Goal: Transaction & Acquisition: Purchase product/service

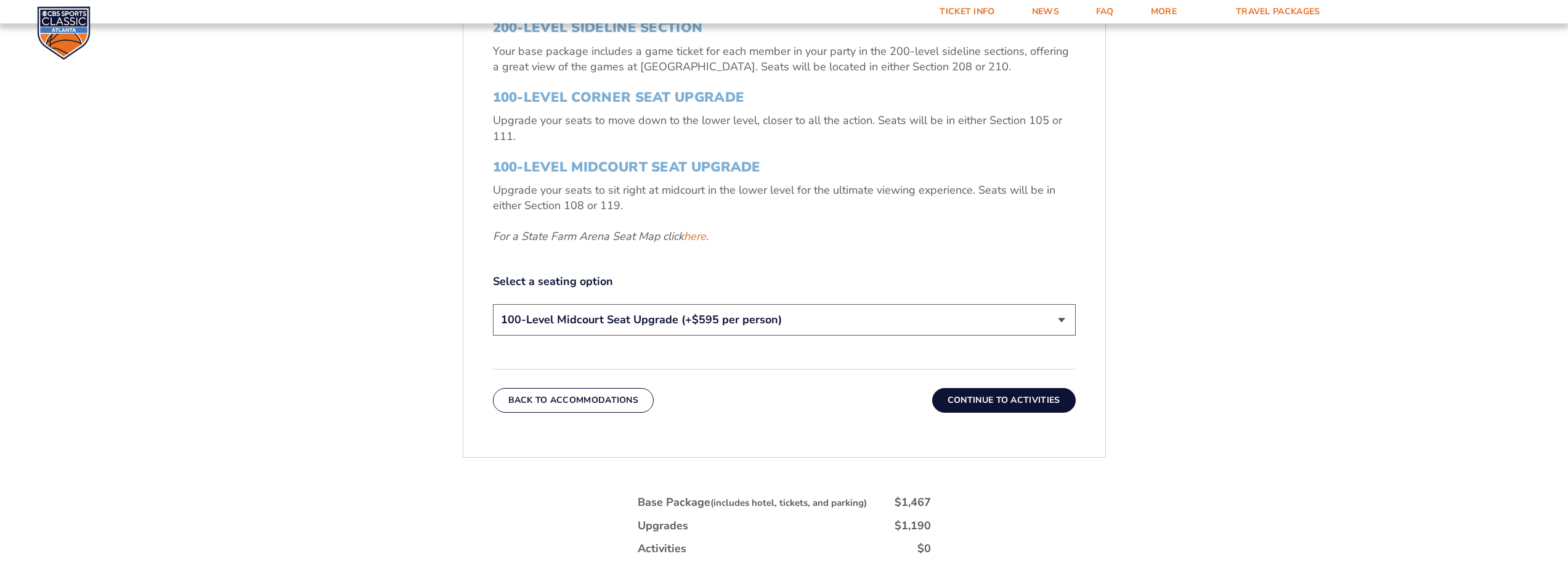
scroll to position [696, 0]
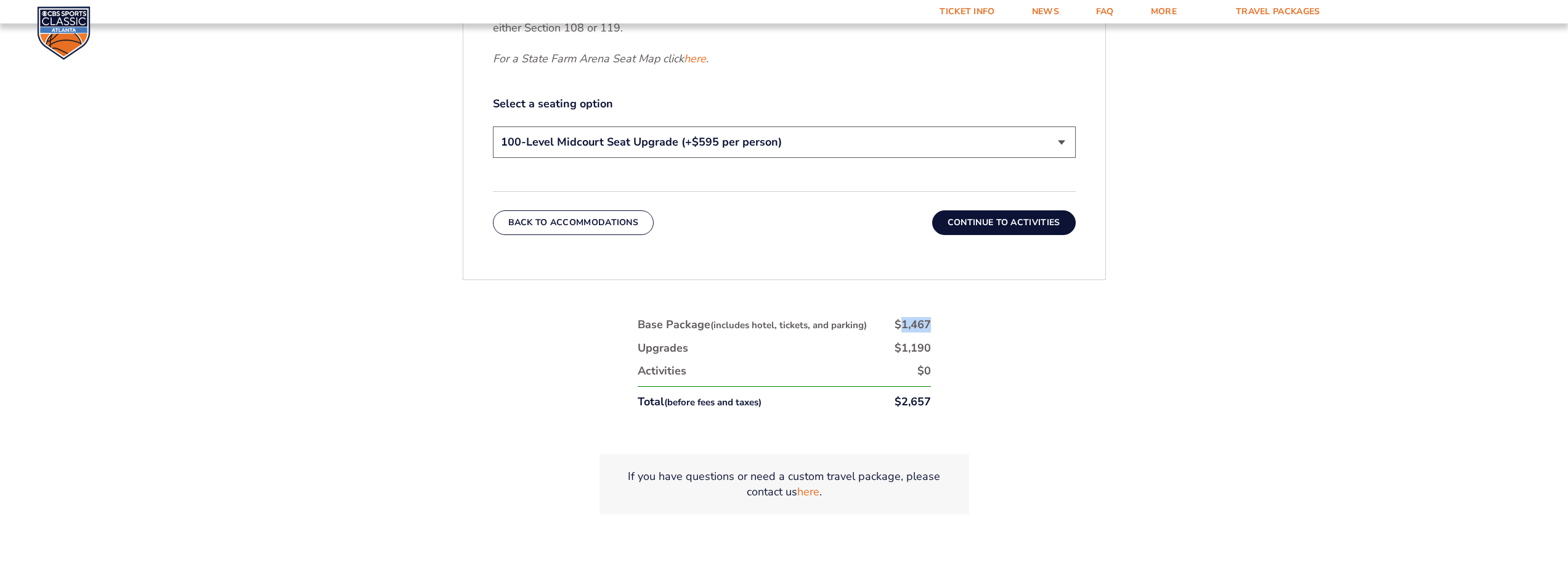
drag, startPoint x: 899, startPoint y: 326, endPoint x: 944, endPoint y: 322, distance: 45.2
click at [944, 322] on div "1. Team 2. Accommodations 3. Seats 4. Activities 5. Parking 6. Details 1. Team …" at bounding box center [784, 130] width 702 height 887
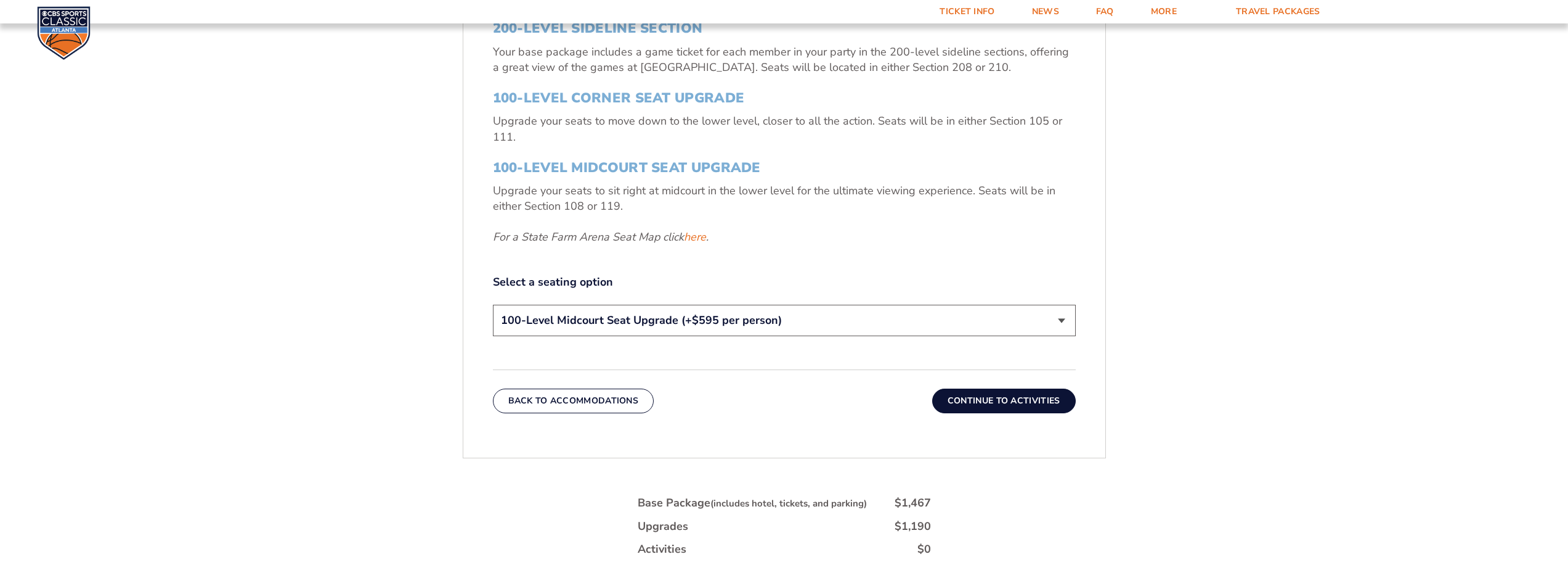
scroll to position [511, 0]
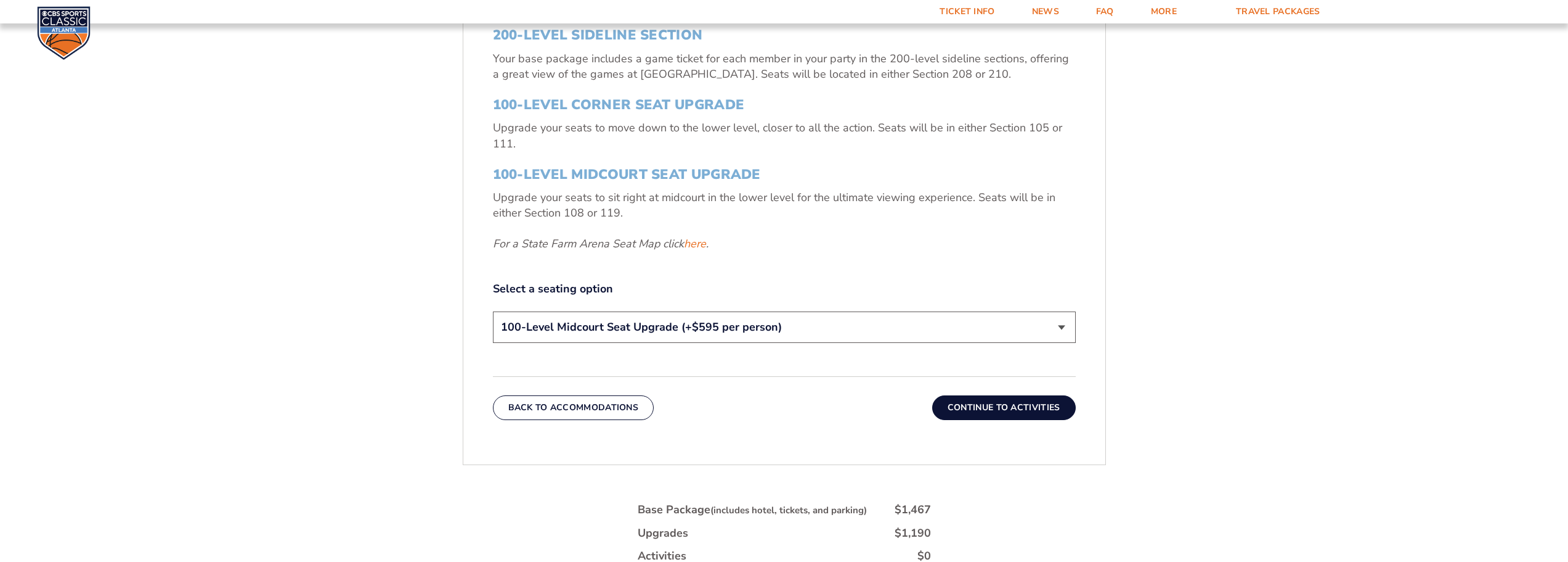
click at [724, 333] on select "200-Level Sideline Section 100-Level Corner Seat Upgrade (+$120 per person) 100…" at bounding box center [784, 327] width 583 height 32
select select "200-Level Sideline Section"
click at [493, 312] on select "200-Level Sideline Section 100-Level Corner Seat Upgrade (+$120 per person) 100…" at bounding box center [784, 327] width 583 height 32
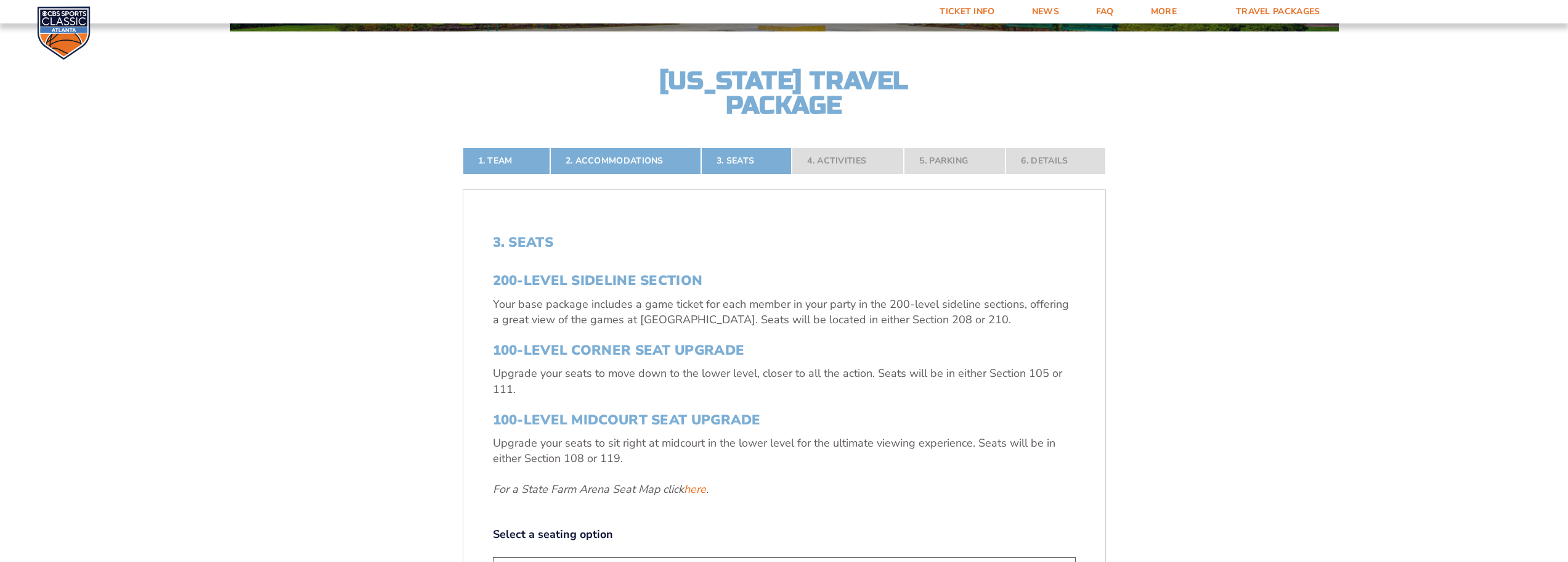
scroll to position [264, 0]
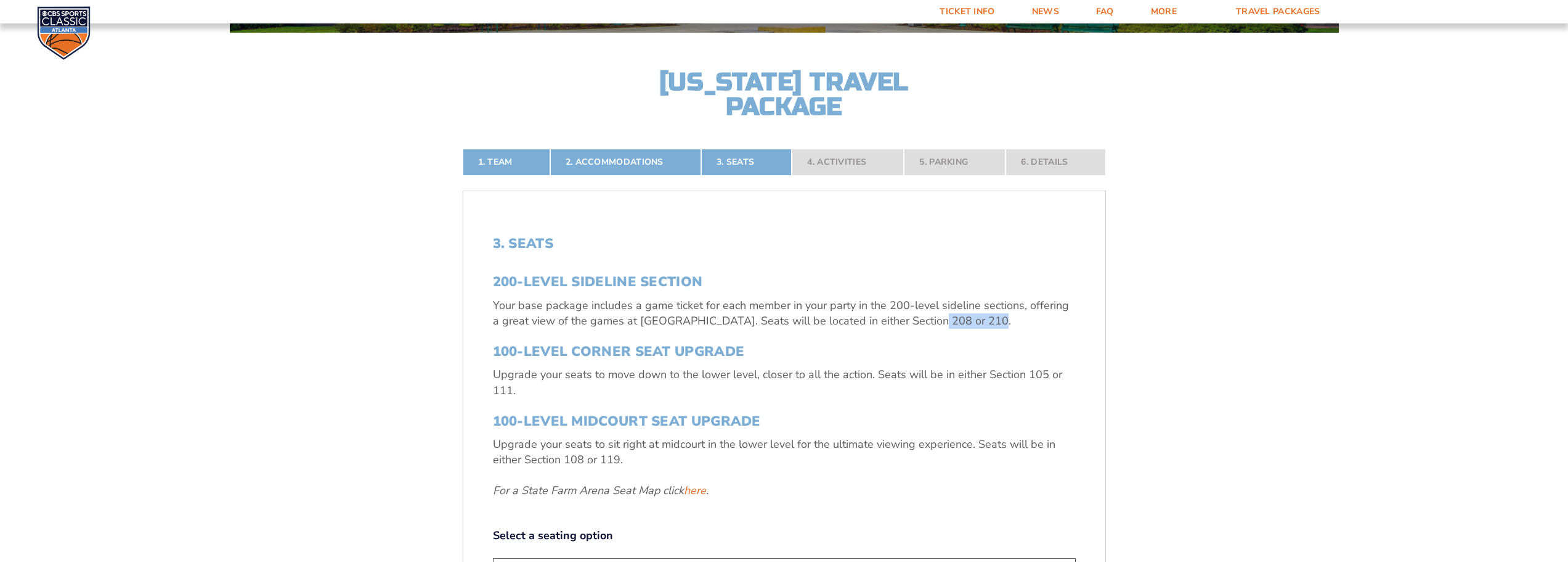
drag, startPoint x: 910, startPoint y: 322, endPoint x: 977, endPoint y: 320, distance: 67.0
click at [977, 320] on p "Your base package includes a game ticket for each member in your party in the 2…" at bounding box center [784, 313] width 583 height 31
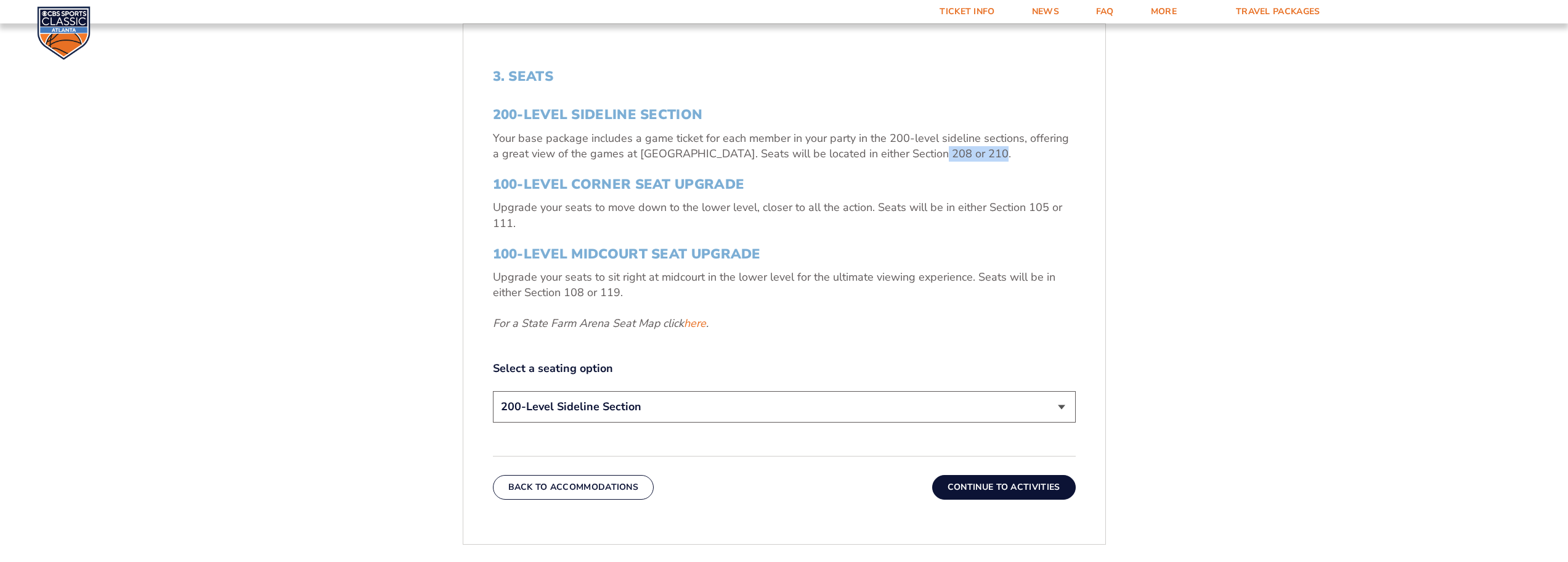
scroll to position [449, 0]
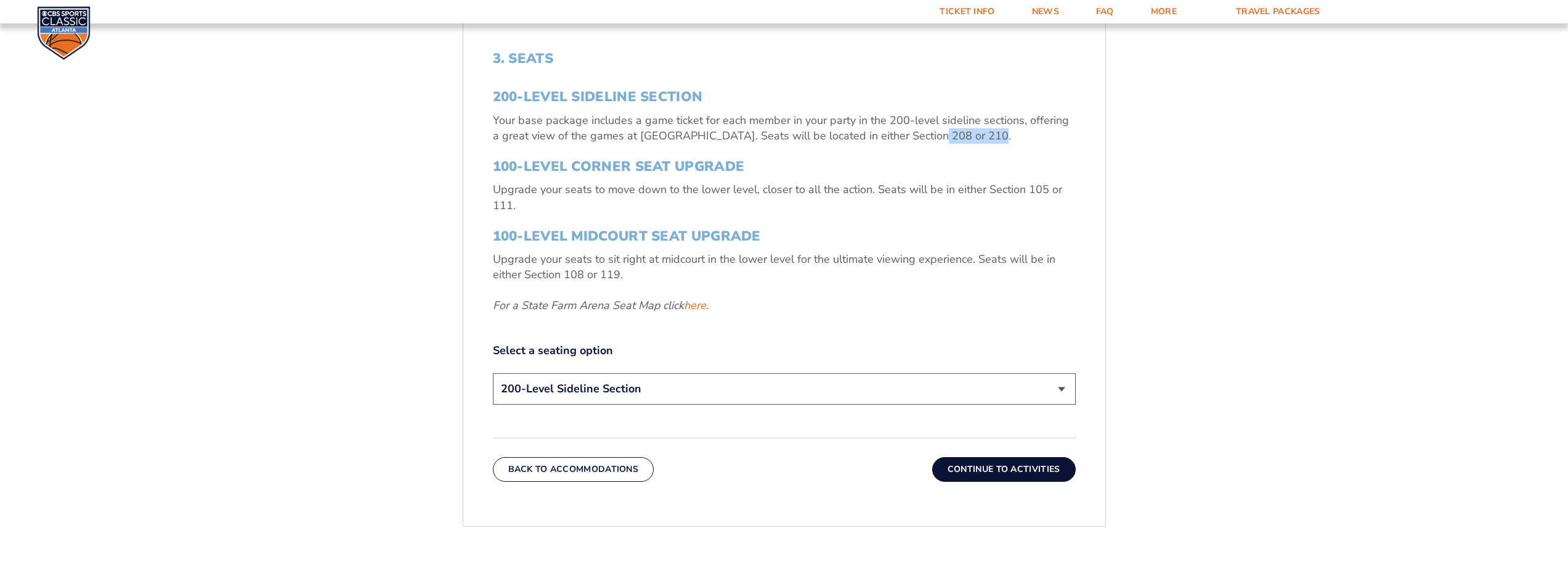
click at [996, 463] on button "Continue To Activities" at bounding box center [1004, 469] width 143 height 25
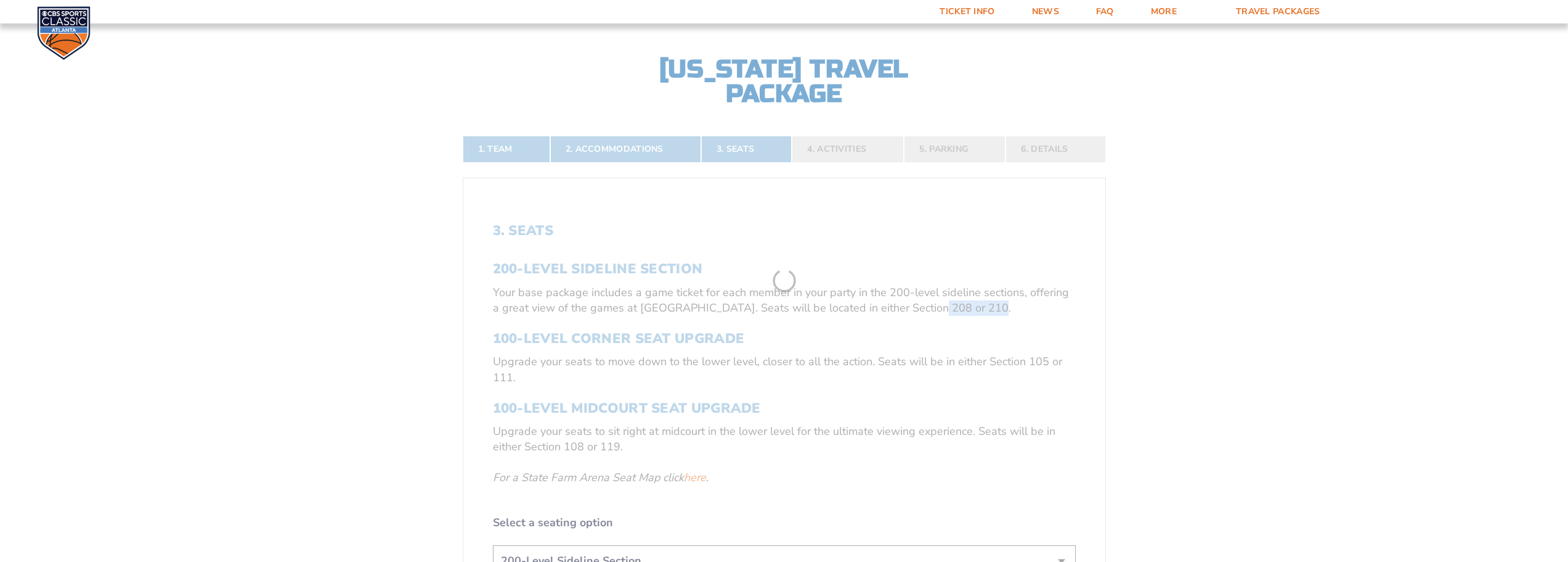
scroll to position [266, 0]
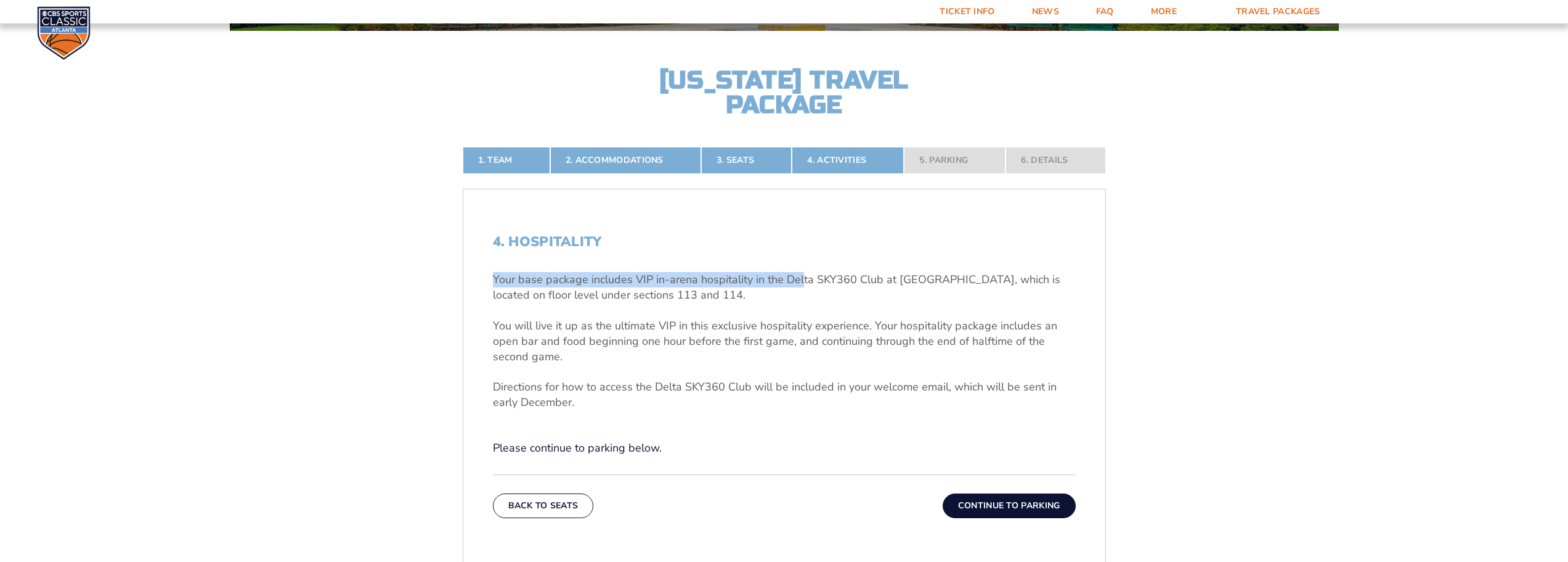
drag, startPoint x: 495, startPoint y: 281, endPoint x: 801, endPoint y: 281, distance: 306.0
click at [801, 281] on p "Your base package includes VIP in-arena hospitality in the Delta SKY360 Club at…" at bounding box center [784, 287] width 583 height 31
click at [785, 280] on p "Your base package includes VIP in-arena hospitality in the Delta SKY360 Club at…" at bounding box center [784, 287] width 583 height 31
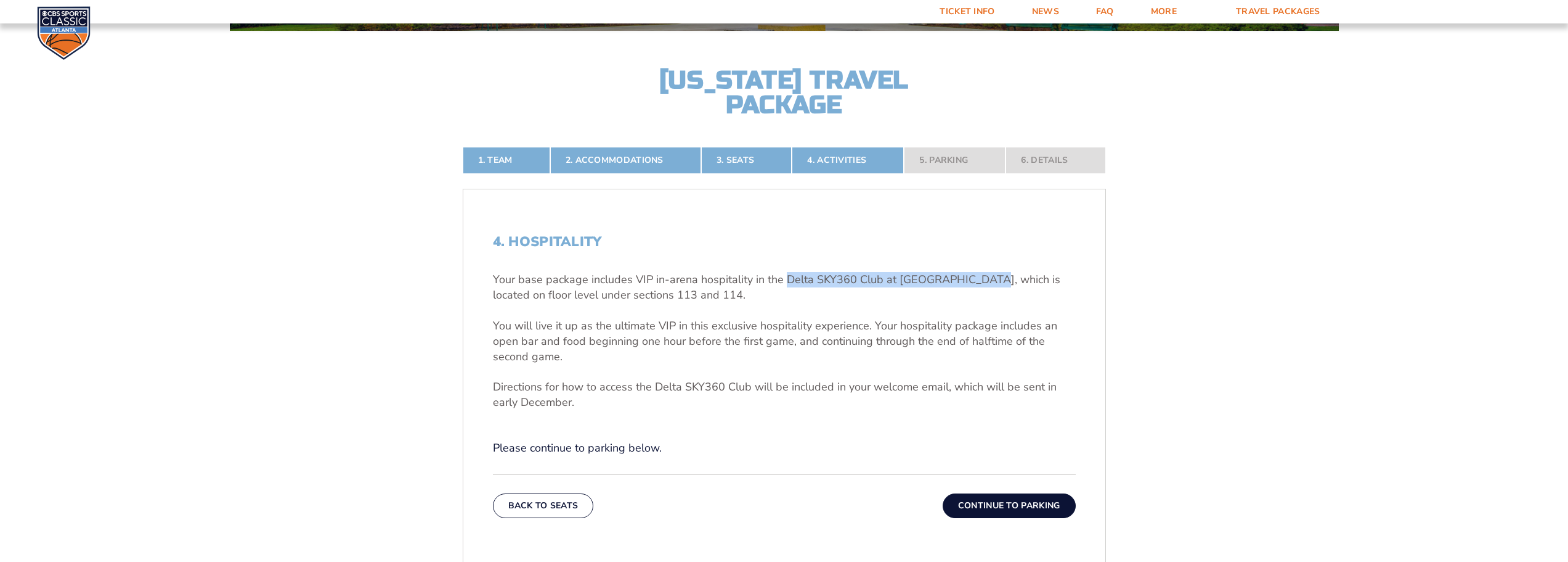
drag, startPoint x: 784, startPoint y: 280, endPoint x: 980, endPoint y: 285, distance: 196.1
click at [980, 285] on p "Your base package includes VIP in-arena hospitality in the Delta SKY360 Club at…" at bounding box center [784, 287] width 583 height 31
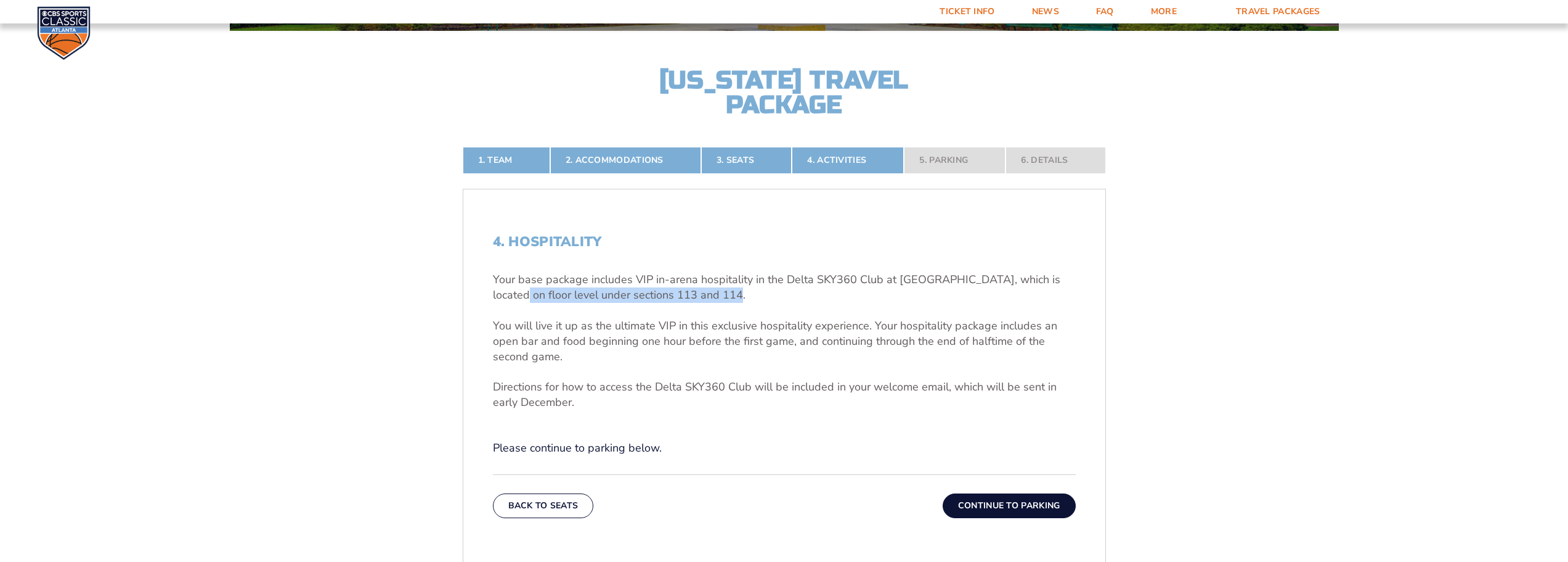
drag, startPoint x: 495, startPoint y: 299, endPoint x: 757, endPoint y: 302, distance: 262.0
click at [757, 302] on p "Your base package includes VIP in-arena hospitality in the Delta SKY360 Club at…" at bounding box center [784, 287] width 583 height 31
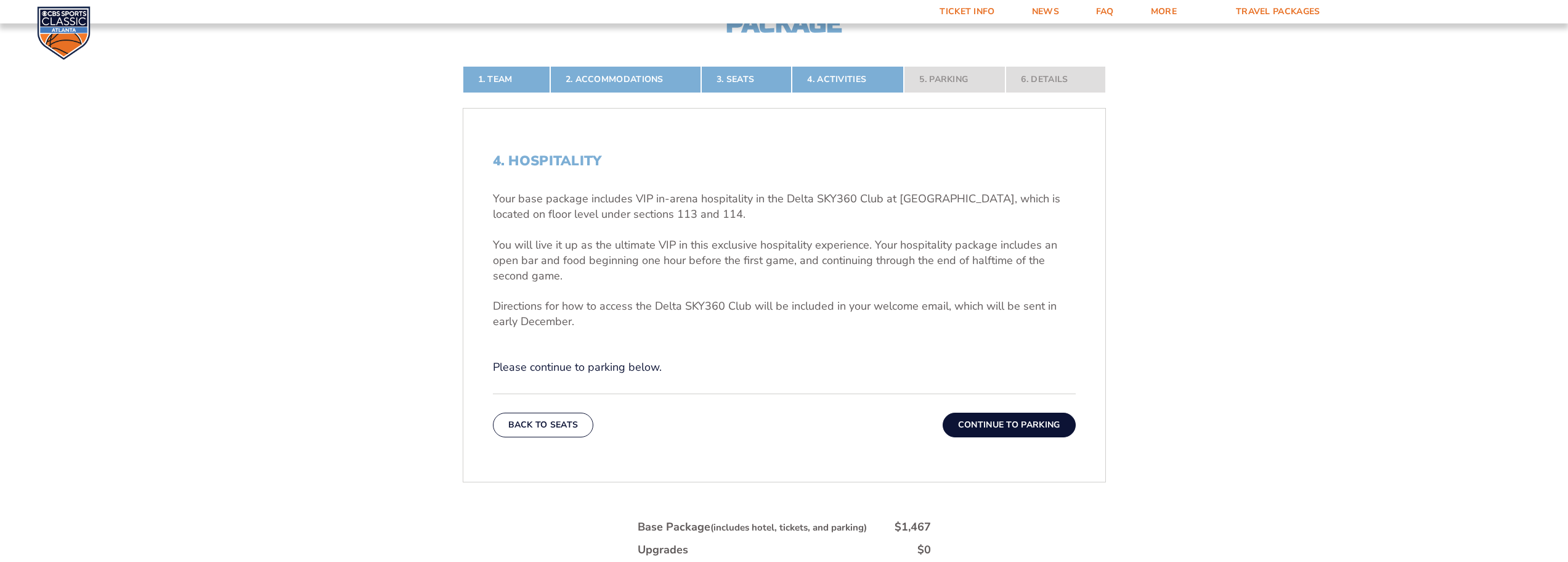
scroll to position [513, 0]
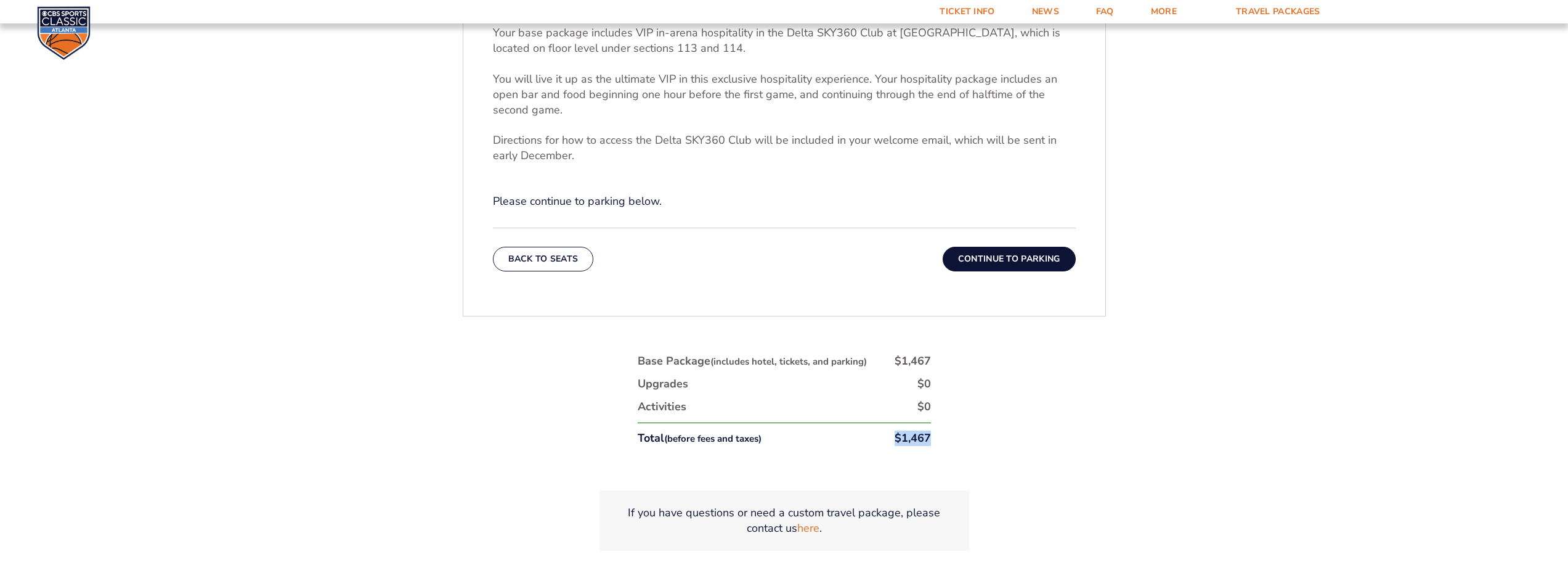
drag, startPoint x: 897, startPoint y: 439, endPoint x: 954, endPoint y: 435, distance: 57.1
click at [954, 435] on div "1. Team 2. Accommodations 3. Seats 4. Activities 5. Parking 6. Details 1. Team …" at bounding box center [784, 241] width 702 height 739
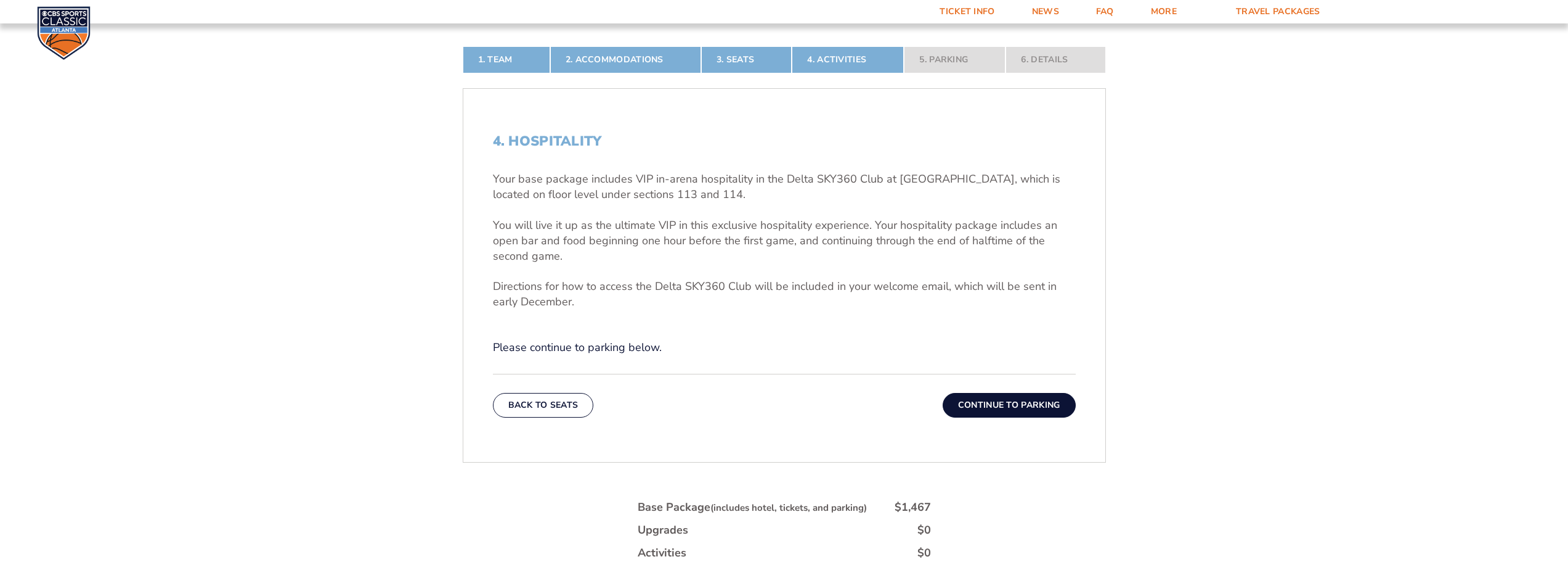
scroll to position [328, 0]
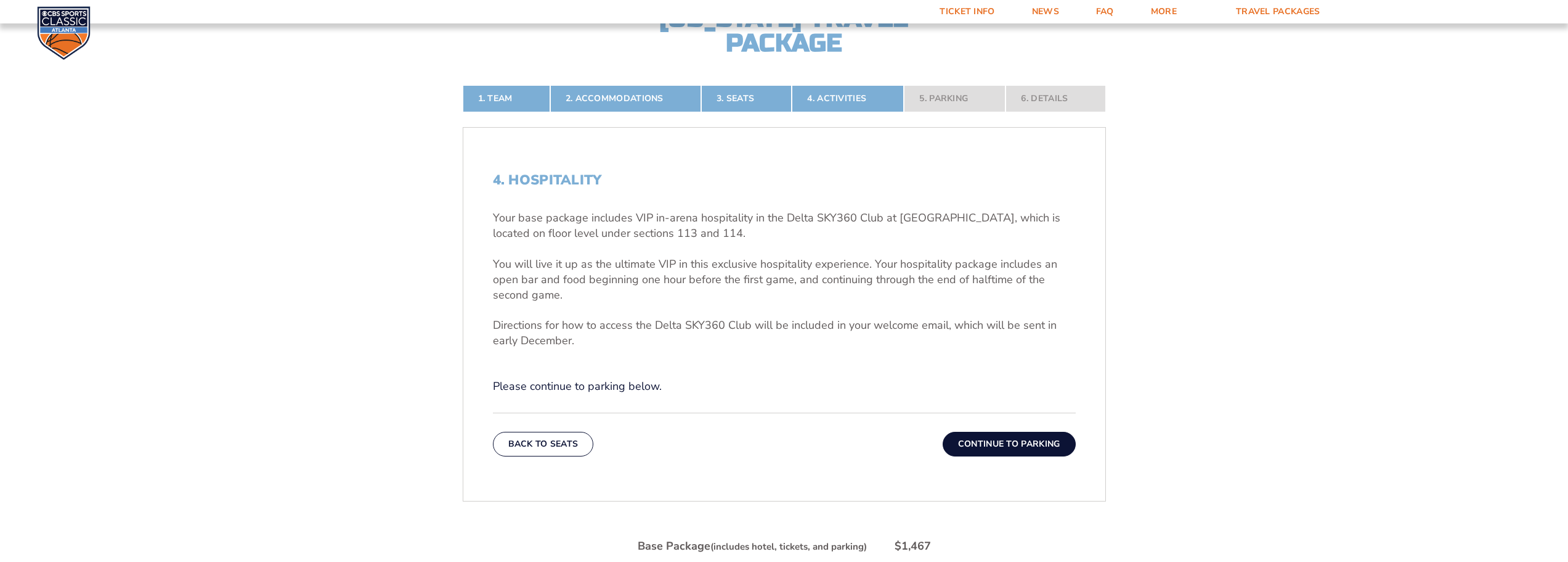
click at [1000, 434] on button "Continue To Parking" at bounding box center [1009, 444] width 133 height 25
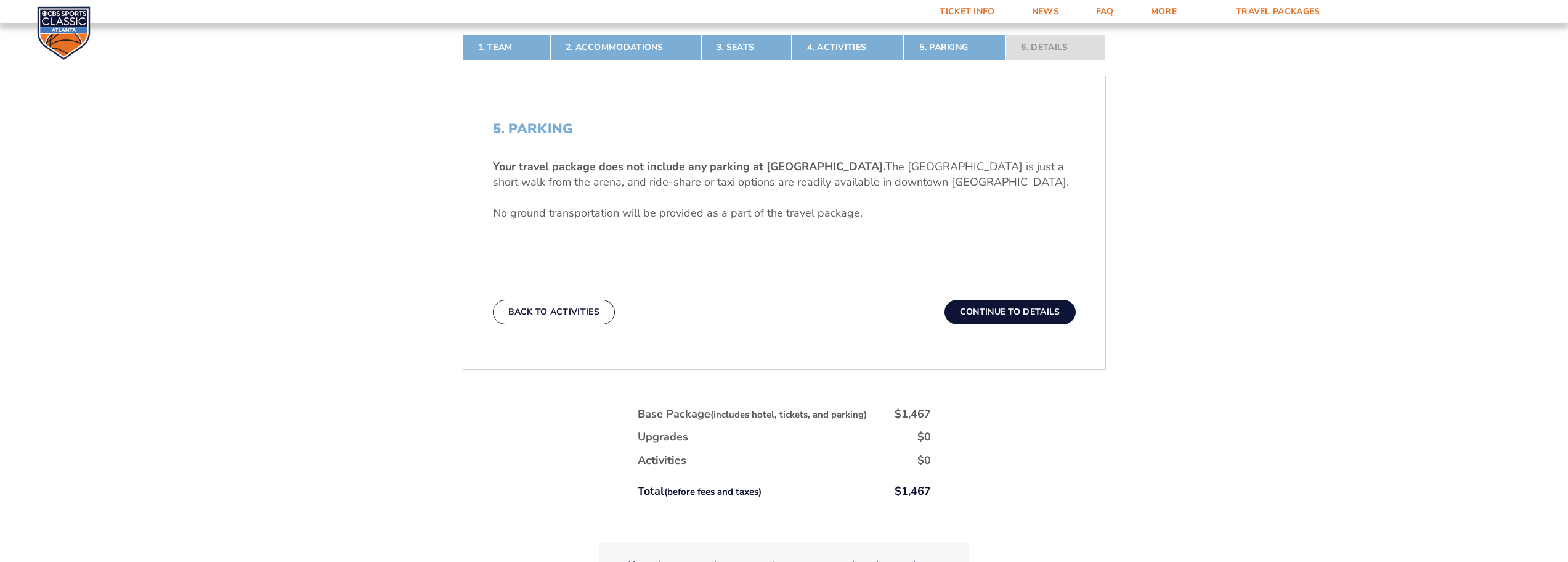
scroll to position [513, 0]
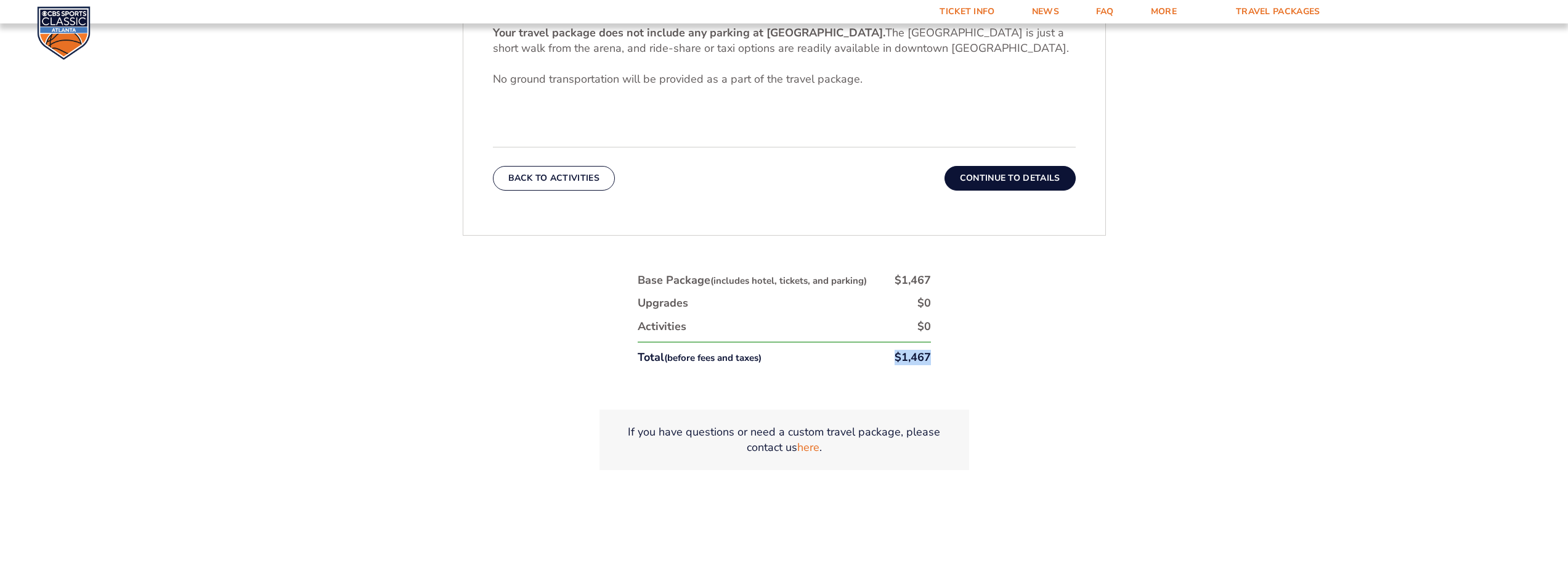
drag, startPoint x: 798, startPoint y: 359, endPoint x: 948, endPoint y: 338, distance: 151.5
click at [948, 338] on div "1. Team 2. Accommodations 3. Seats 4. Activities 5. Parking 6. Details 1. Team …" at bounding box center [784, 200] width 702 height 659
click at [942, 368] on div "1. Team 2. Accommodations 3. Seats 4. Activities 5. Parking 6. Details 1. Team …" at bounding box center [784, 200] width 702 height 659
drag, startPoint x: 943, startPoint y: 359, endPoint x: 891, endPoint y: 358, distance: 52.0
click at [891, 358] on div "1. Team 2. Accommodations 3. Seats 4. Activities 5. Parking 6. Details 1. Team …" at bounding box center [784, 200] width 702 height 659
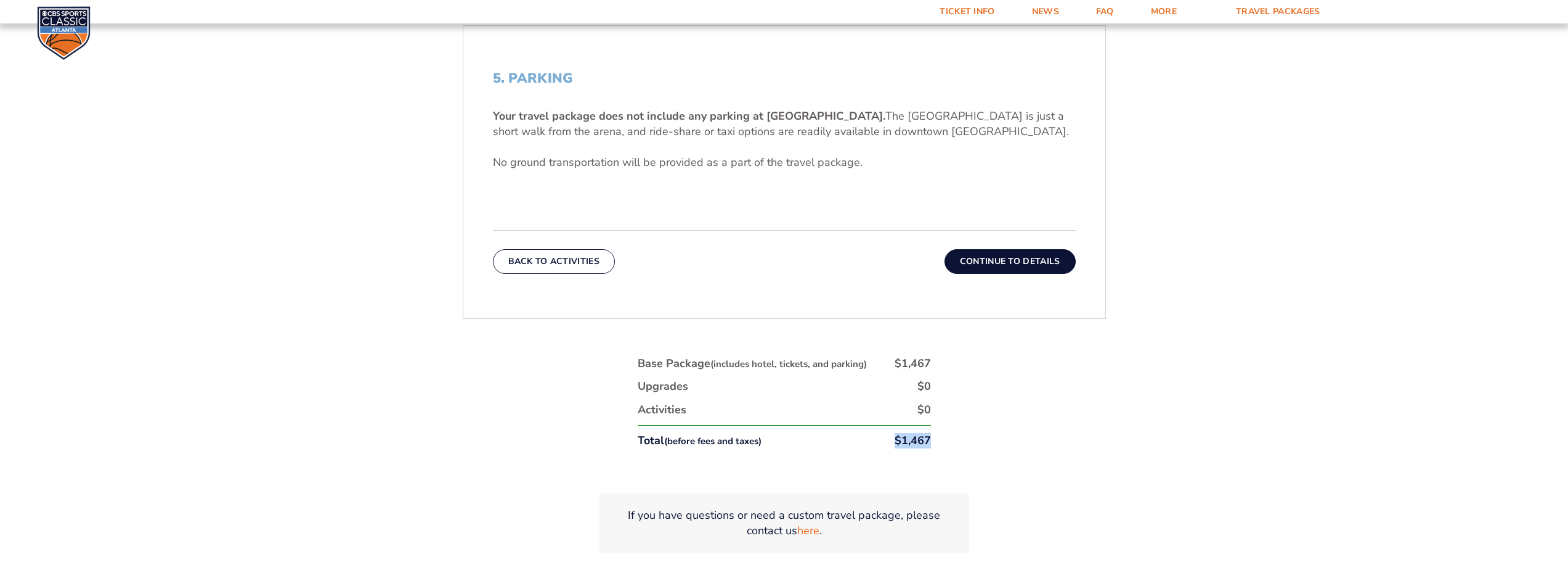
scroll to position [451, 0]
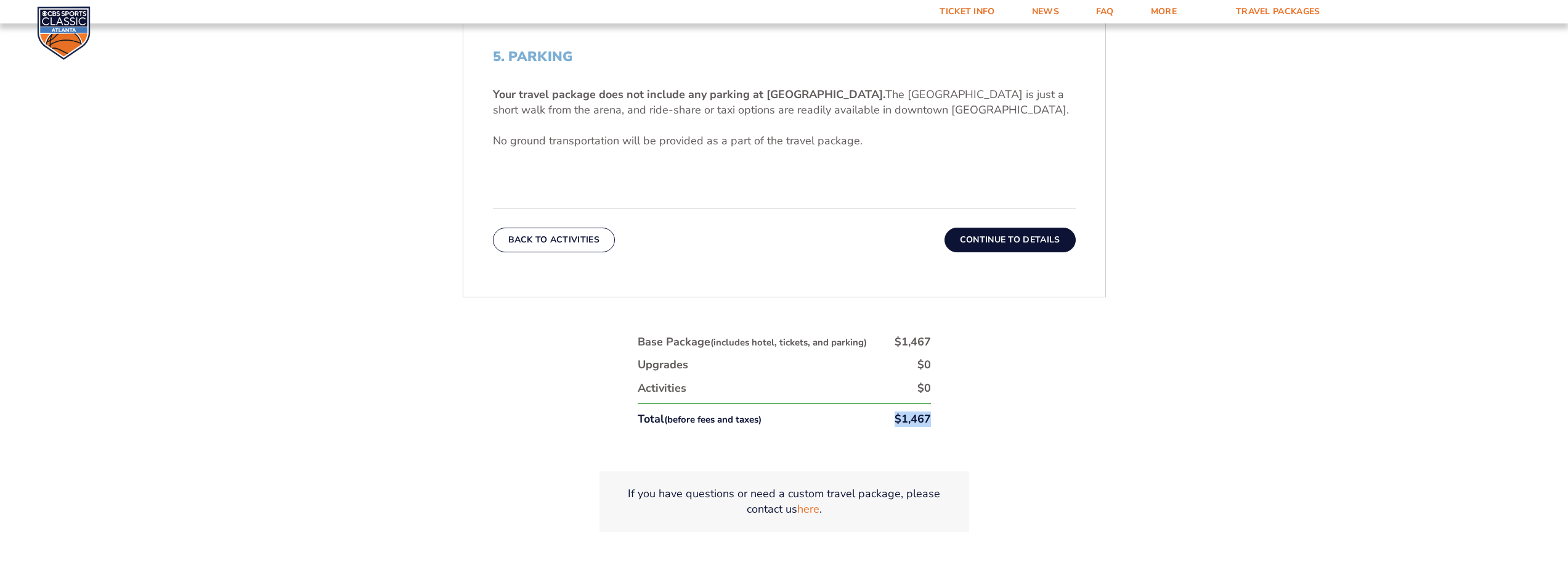
click at [1009, 245] on button "Continue To Details" at bounding box center [1010, 240] width 131 height 25
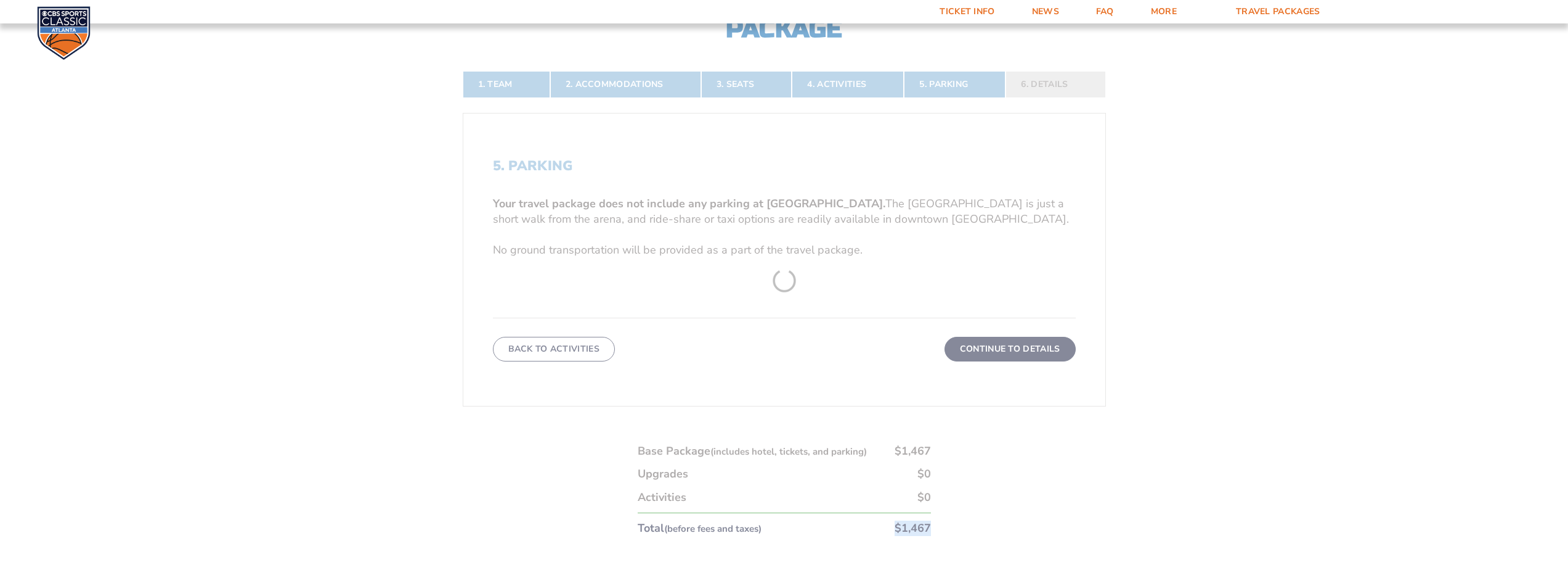
scroll to position [266, 0]
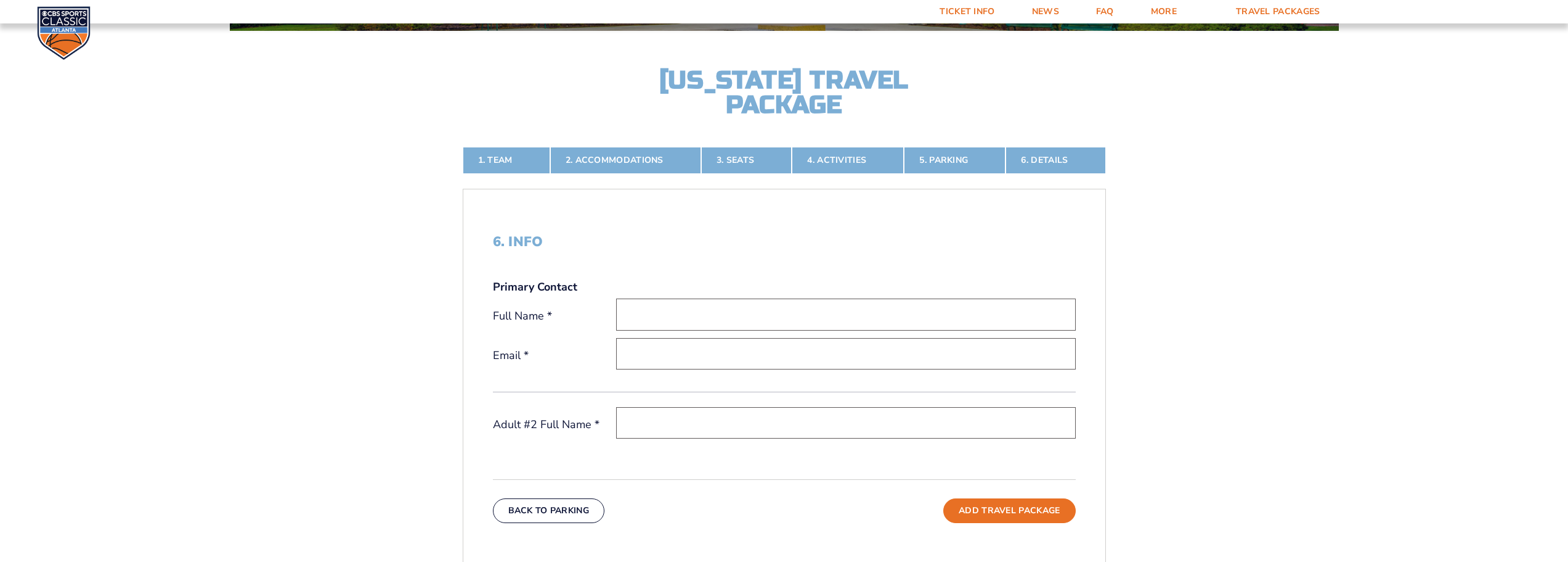
click at [671, 319] on input "text" at bounding box center [846, 314] width 460 height 32
type input "[PERSON_NAME]"
type input "[EMAIL_ADDRESS][DOMAIN_NAME]"
click at [657, 413] on input "text" at bounding box center [846, 422] width 460 height 32
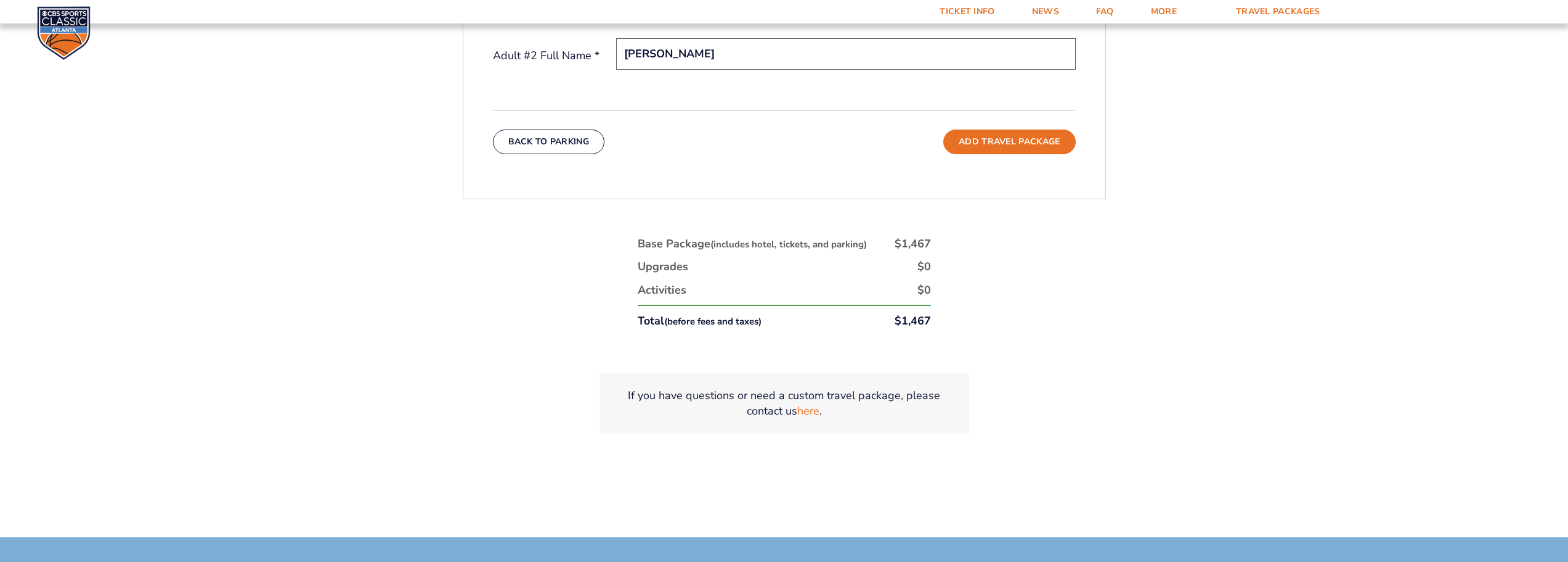
scroll to position [636, 0]
type input "[PERSON_NAME]"
click at [1014, 148] on button "Add Travel Package" at bounding box center [1009, 140] width 132 height 25
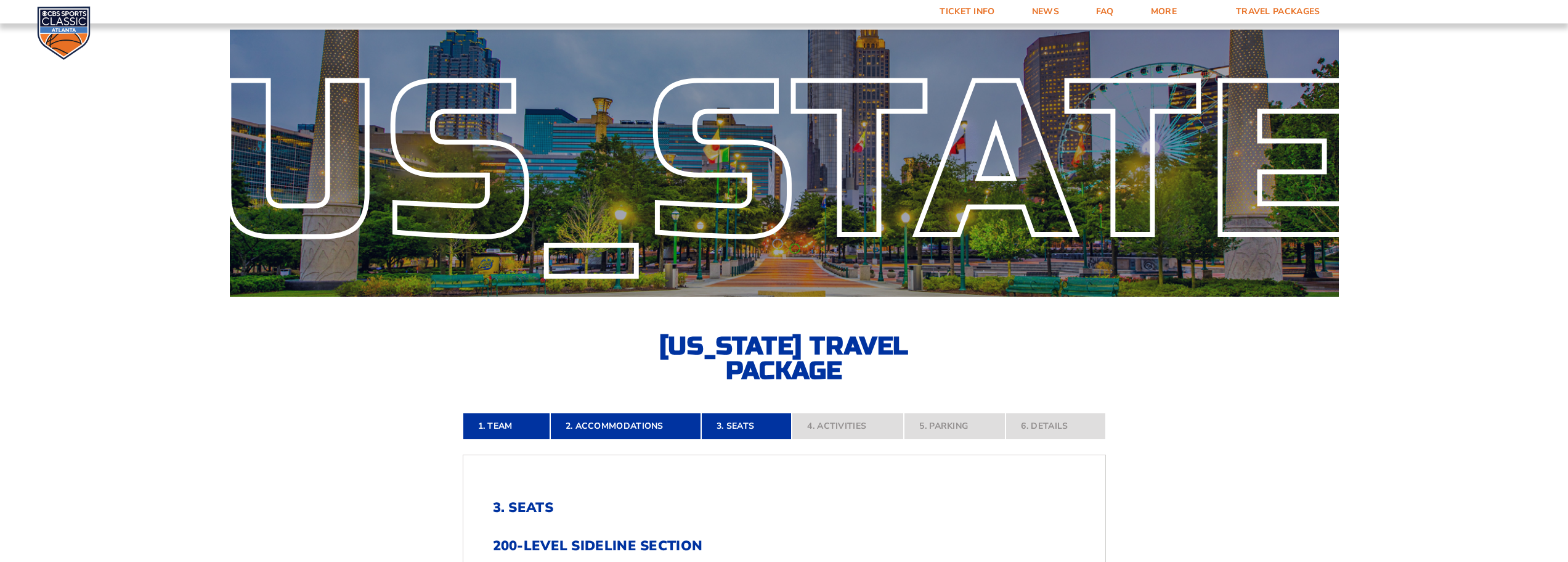
scroll to position [387, 0]
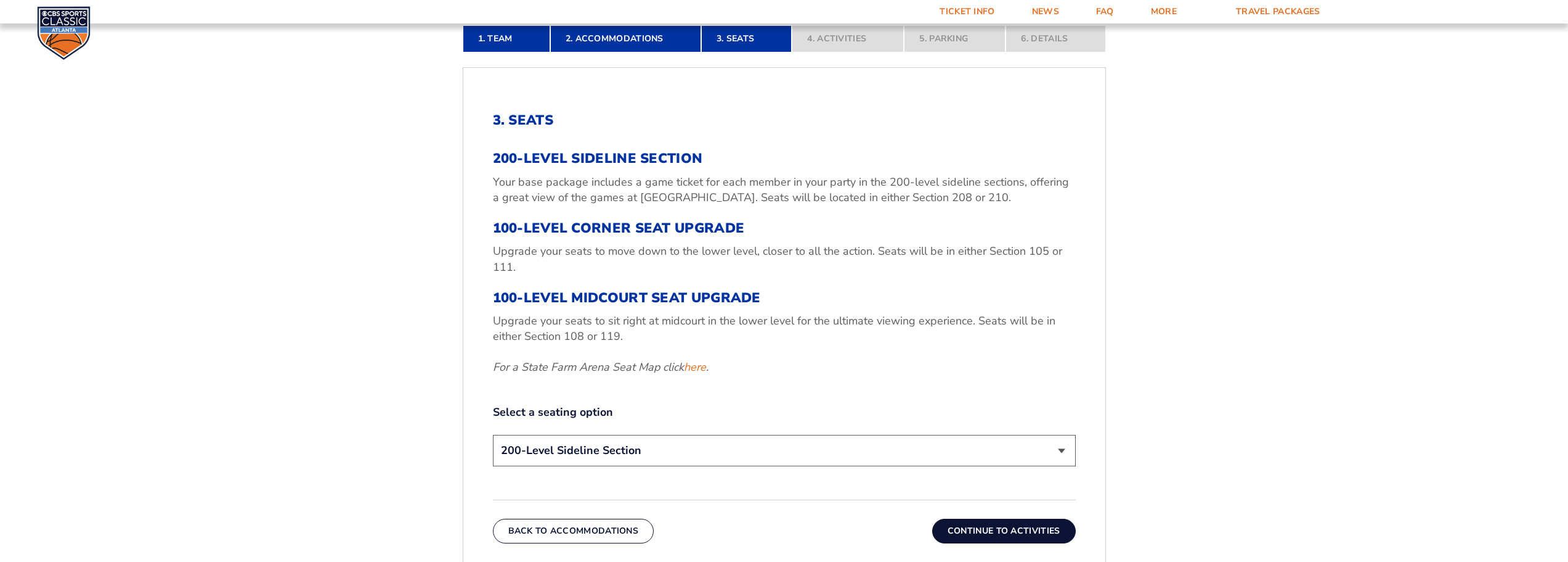
click at [59, 43] on img at bounding box center [64, 33] width 54 height 54
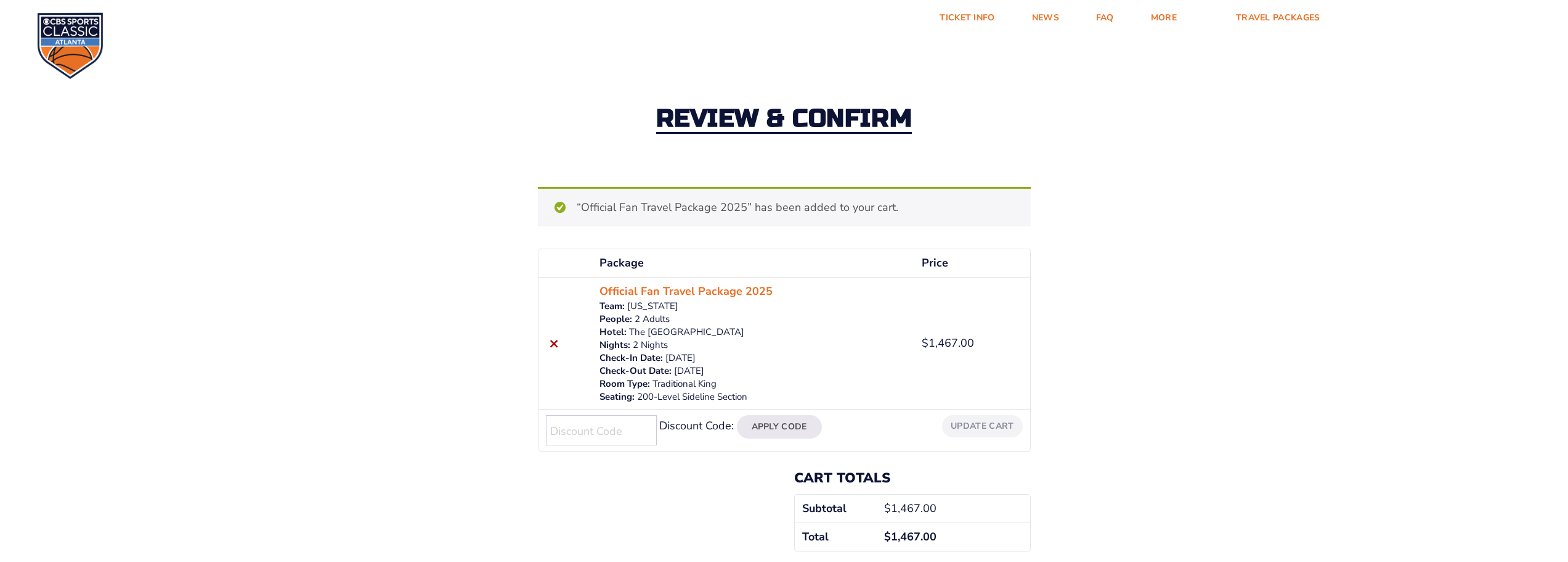
drag, startPoint x: 604, startPoint y: 310, endPoint x: 710, endPoint y: 312, distance: 106.0
click at [710, 312] on dl "Team: [US_STATE] People: 2 Adults Hotel: The [GEOGRAPHIC_DATA] Nights: 2 Nights…" at bounding box center [753, 352] width 308 height 104
click at [599, 318] on td "Official Fan Travel Package 2025 Team: North Carolina People: 2 Adults Hotel: T…" at bounding box center [753, 343] width 322 height 132
drag, startPoint x: 601, startPoint y: 318, endPoint x: 704, endPoint y: 321, distance: 103.0
click at [704, 321] on dl "Team: North Carolina People: 2 Adults Hotel: The Westin Peachtree Plaza Atlanta…" at bounding box center [753, 352] width 308 height 104
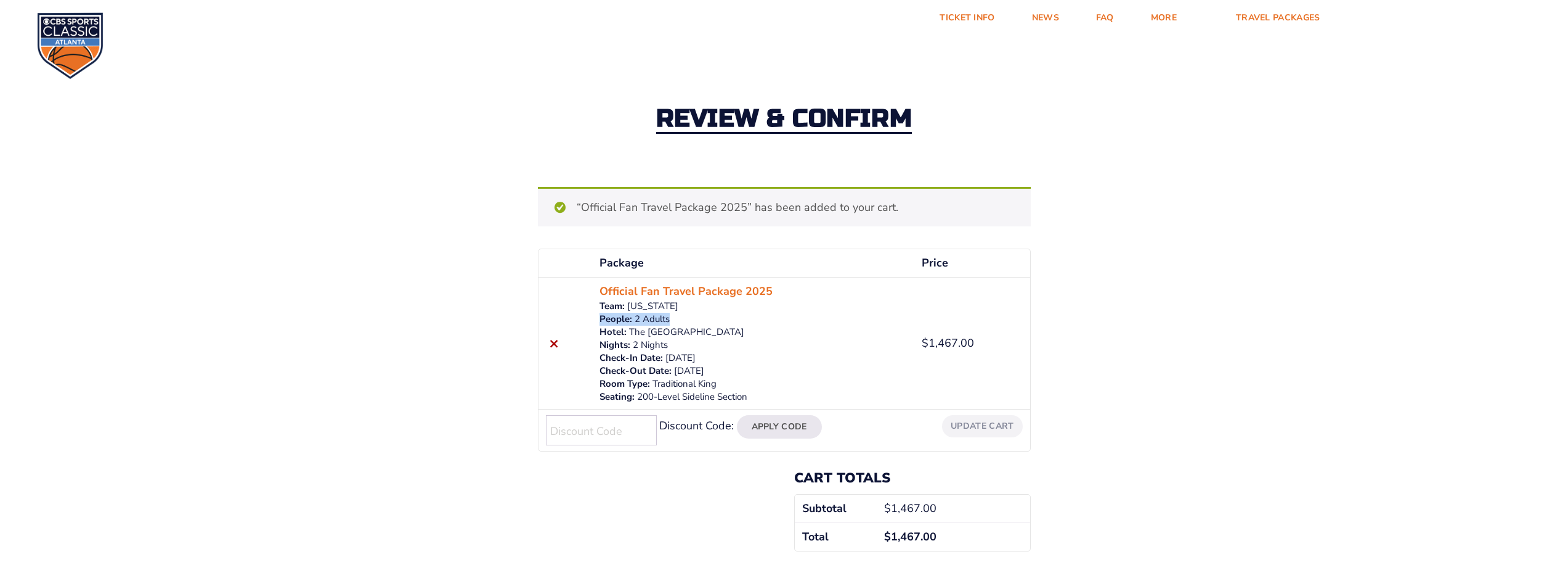
click at [704, 321] on p "2 Adults" at bounding box center [753, 319] width 308 height 13
drag, startPoint x: 740, startPoint y: 360, endPoint x: 775, endPoint y: 360, distance: 35.0
click at [775, 360] on p "[DATE]" at bounding box center [753, 357] width 308 height 13
drag, startPoint x: 681, startPoint y: 383, endPoint x: 746, endPoint y: 381, distance: 65.0
click at [746, 381] on p "Traditional King" at bounding box center [753, 383] width 308 height 13
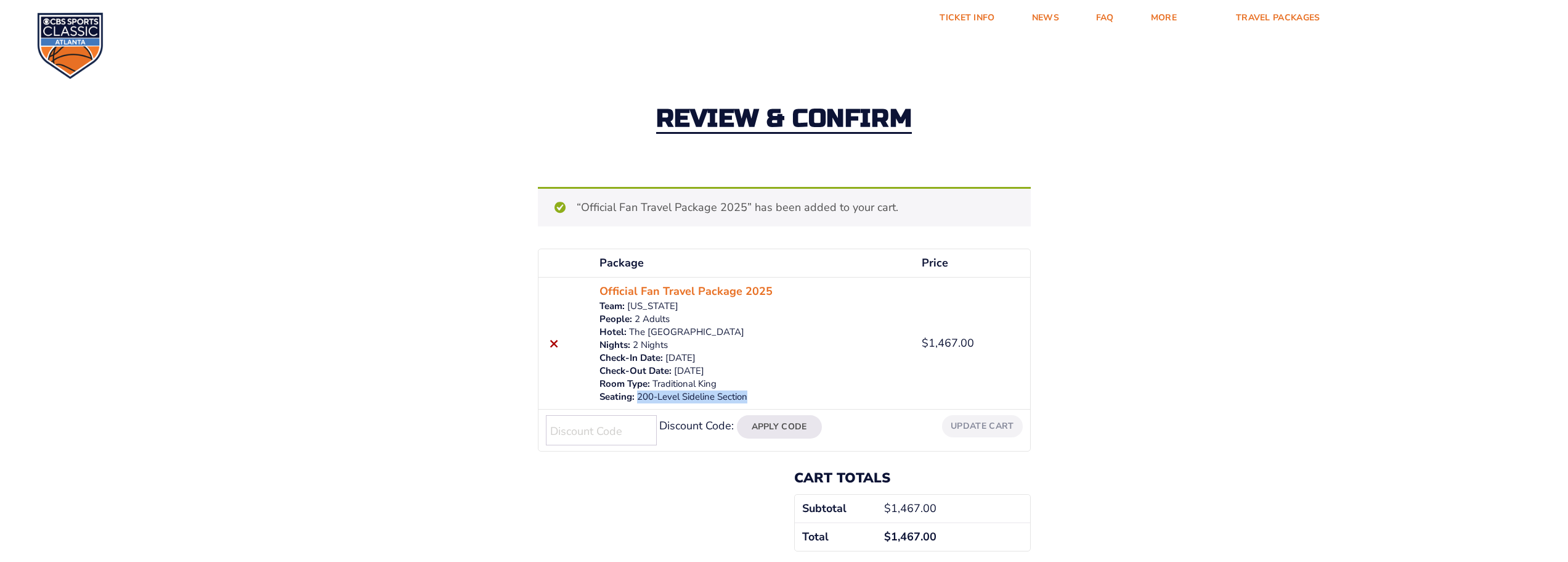
drag, startPoint x: 639, startPoint y: 396, endPoint x: 756, endPoint y: 396, distance: 117.0
click at [756, 396] on p "200-Level Sideline Section" at bounding box center [753, 396] width 308 height 13
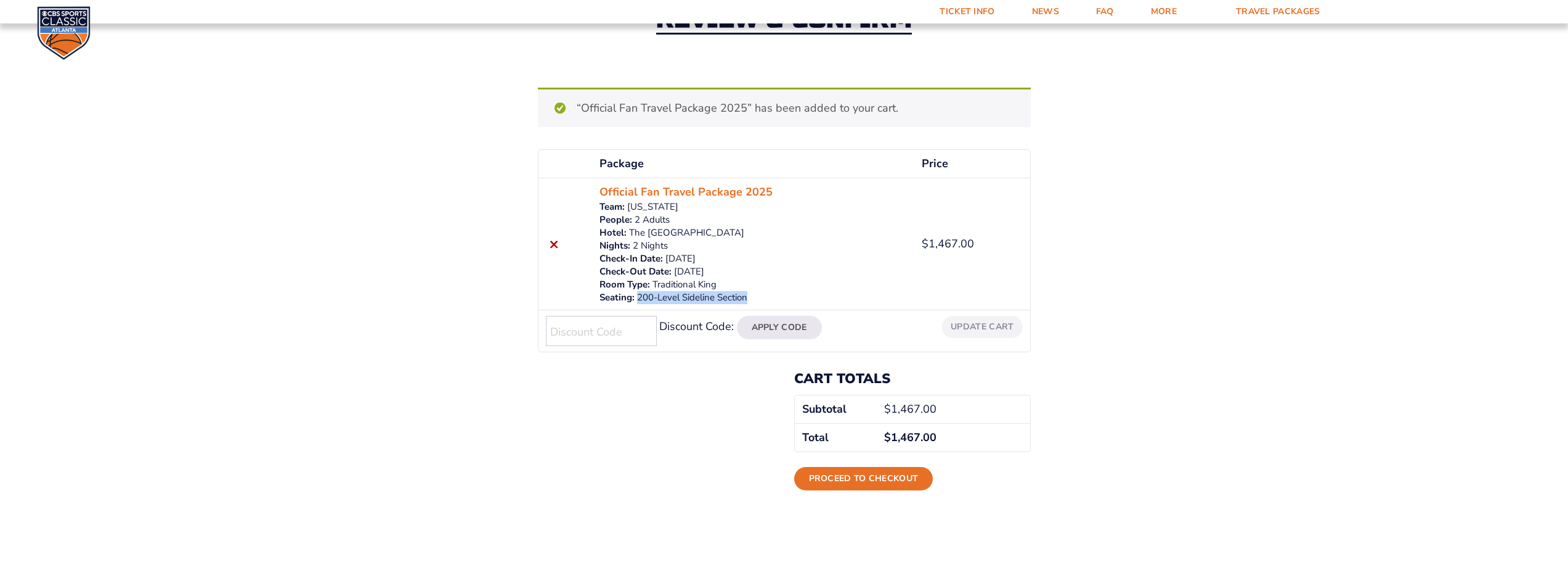
scroll to position [123, 0]
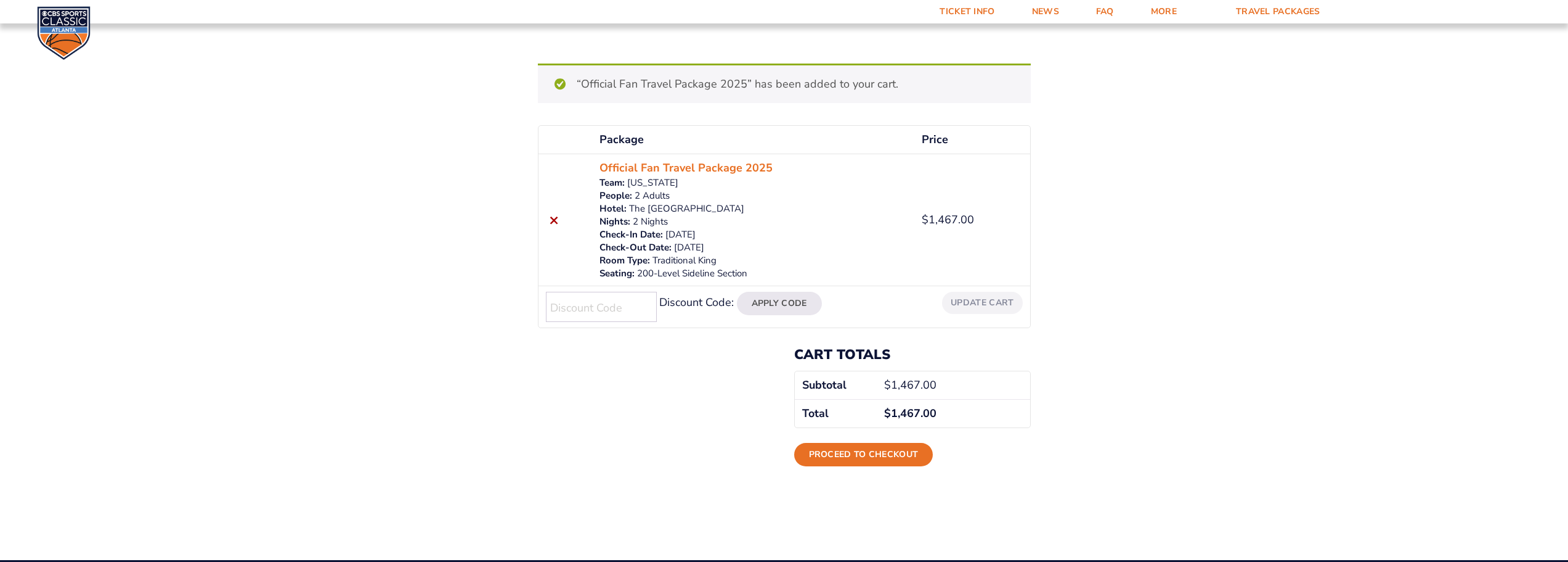
click at [581, 309] on input "Discount Code:" at bounding box center [602, 307] width 111 height 30
paste input "NOFEES15"
type input "NOFEES15"
click at [763, 305] on button "Apply Code" at bounding box center [780, 304] width 85 height 23
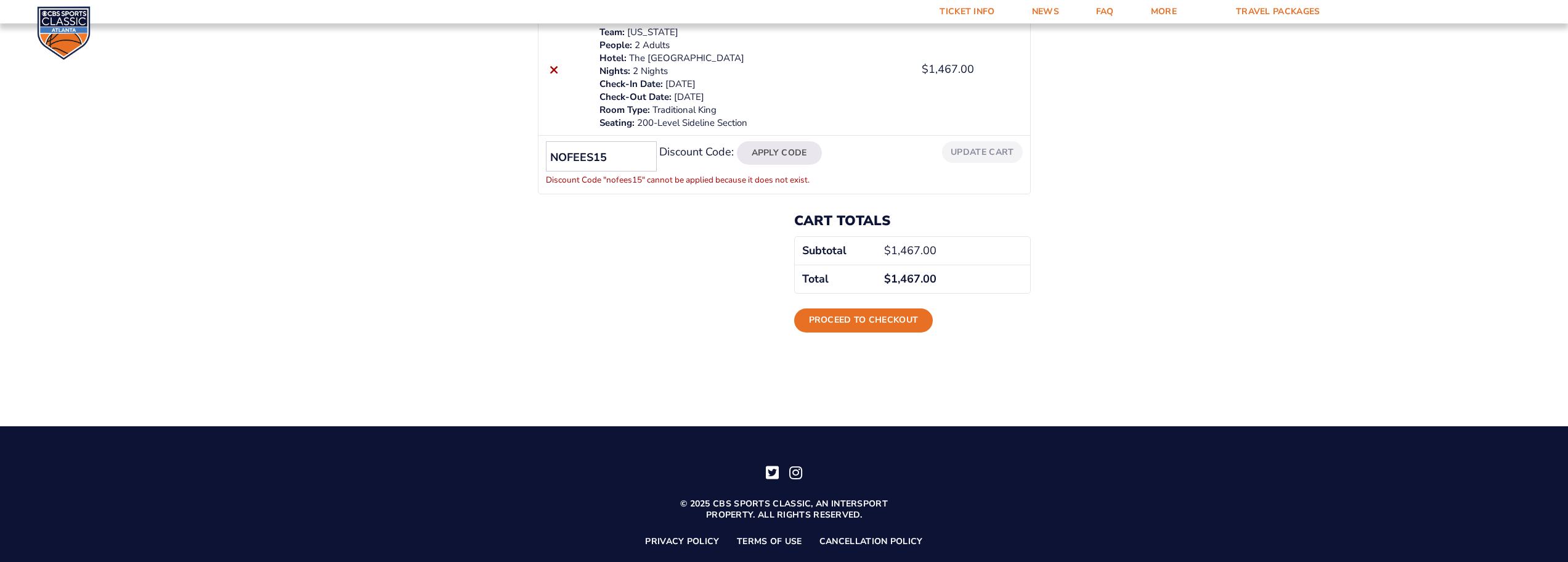
scroll to position [242, 0]
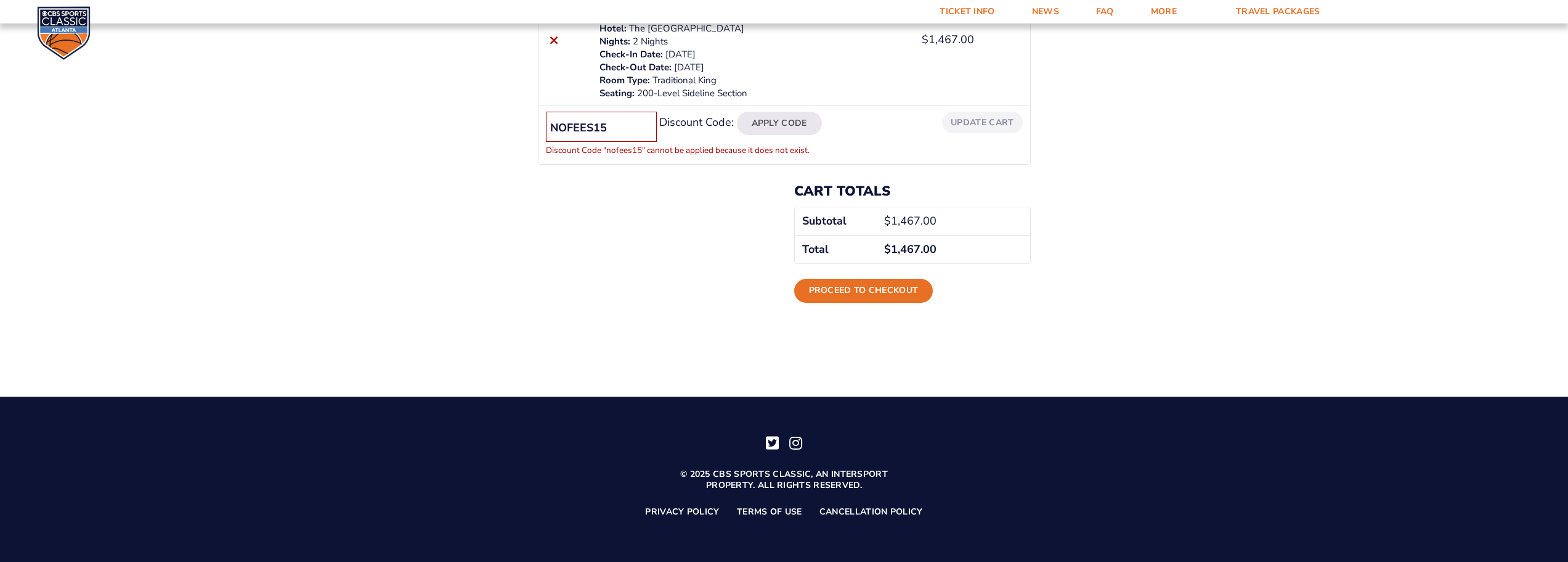
drag, startPoint x: 620, startPoint y: 120, endPoint x: 508, endPoint y: 121, distance: 112.0
click at [508, 121] on div "Review & Confirm Package Price Quantity Total × Official Fan Travel Package 202…" at bounding box center [784, 67] width 1568 height 511
paste input "CBSSPORTS"
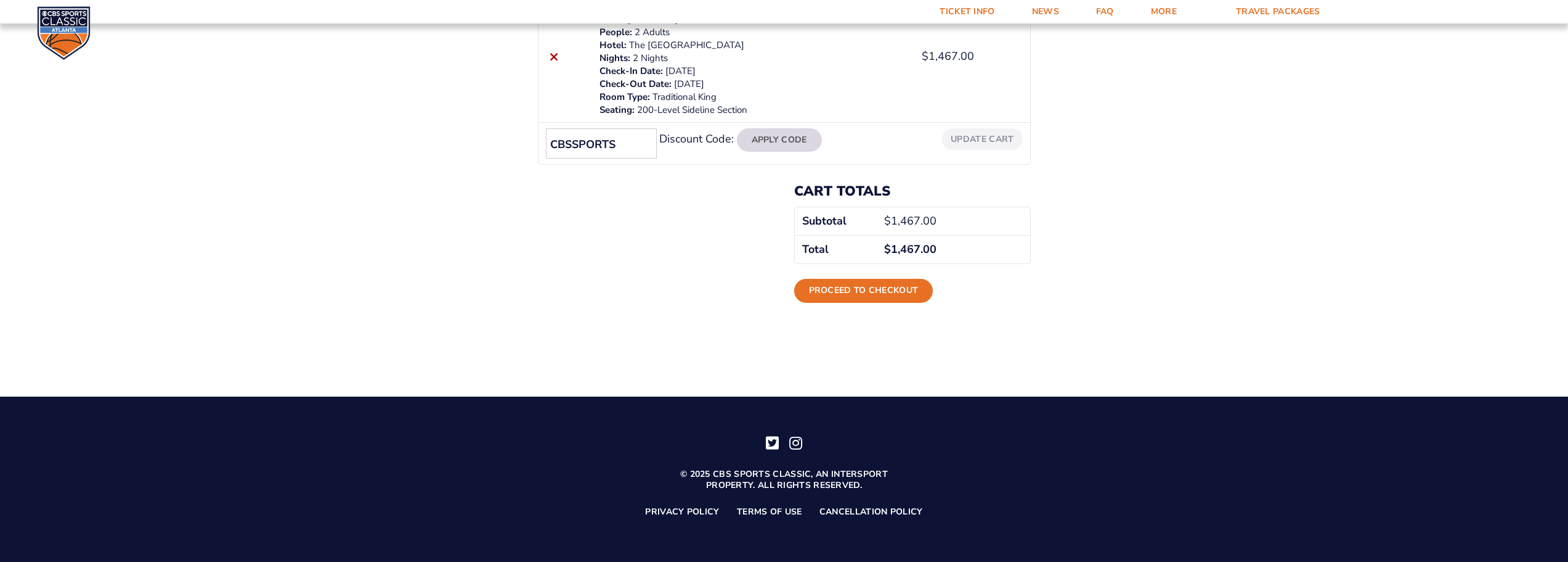
scroll to position [225, 0]
type input "CBSSPORTS"
click at [793, 137] on button "Apply Code" at bounding box center [780, 140] width 85 height 23
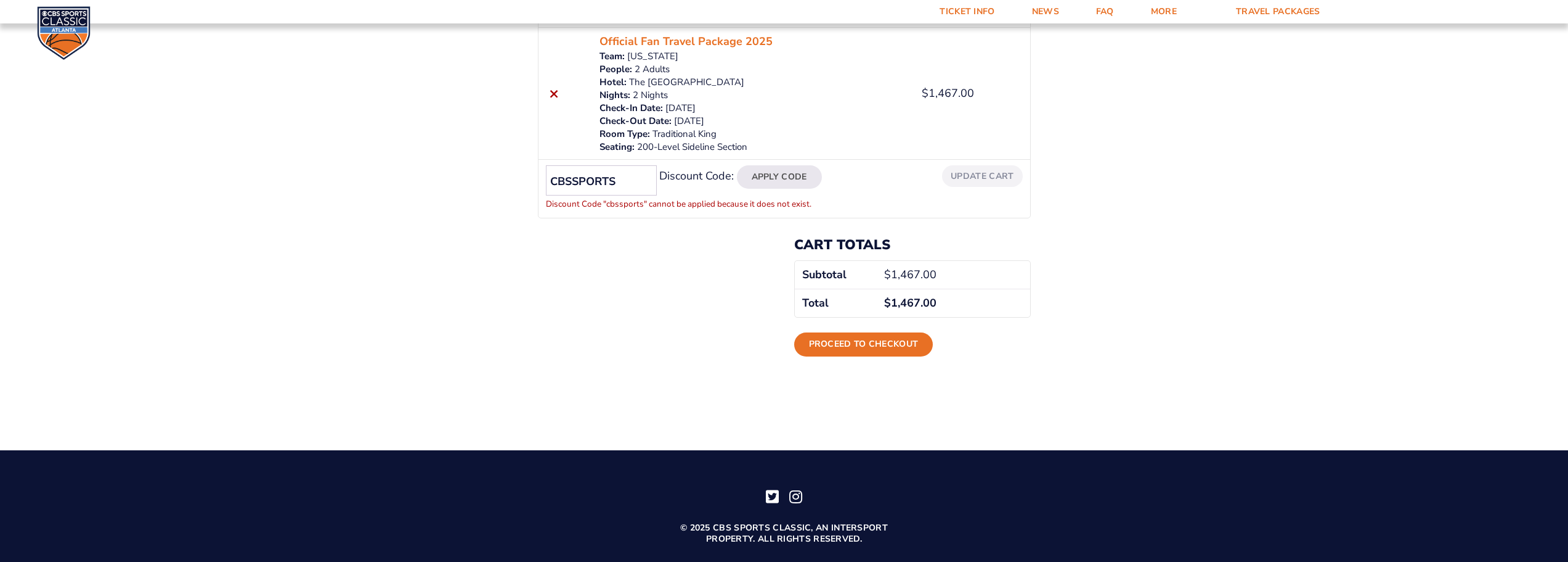
scroll to position [187, 0]
click at [861, 344] on link "Proceed to checkout" at bounding box center [864, 345] width 139 height 23
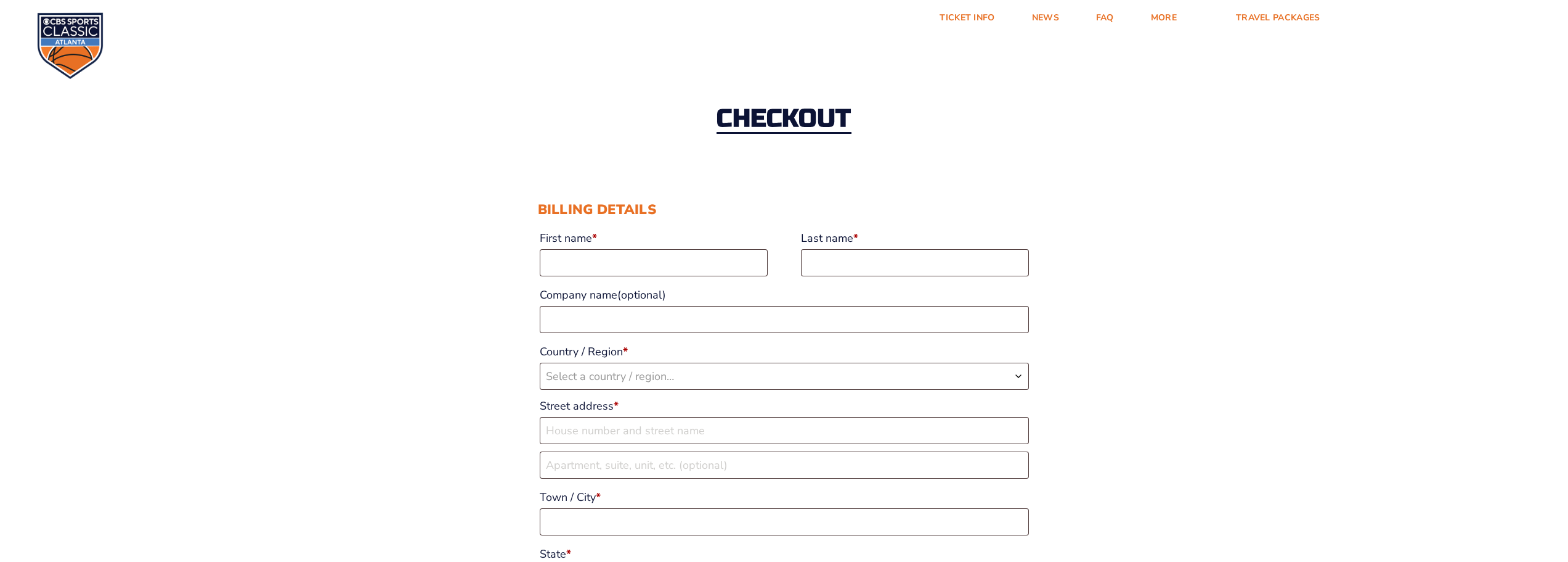
click at [599, 248] on label "First name *" at bounding box center [654, 238] width 228 height 22
click at [599, 249] on input "First name *" at bounding box center [654, 263] width 228 height 27
click at [600, 255] on input "First name *" at bounding box center [654, 263] width 228 height 27
drag, startPoint x: 655, startPoint y: 260, endPoint x: 657, endPoint y: 270, distance: 10.2
click at [655, 260] on input "First name *" at bounding box center [654, 263] width 228 height 27
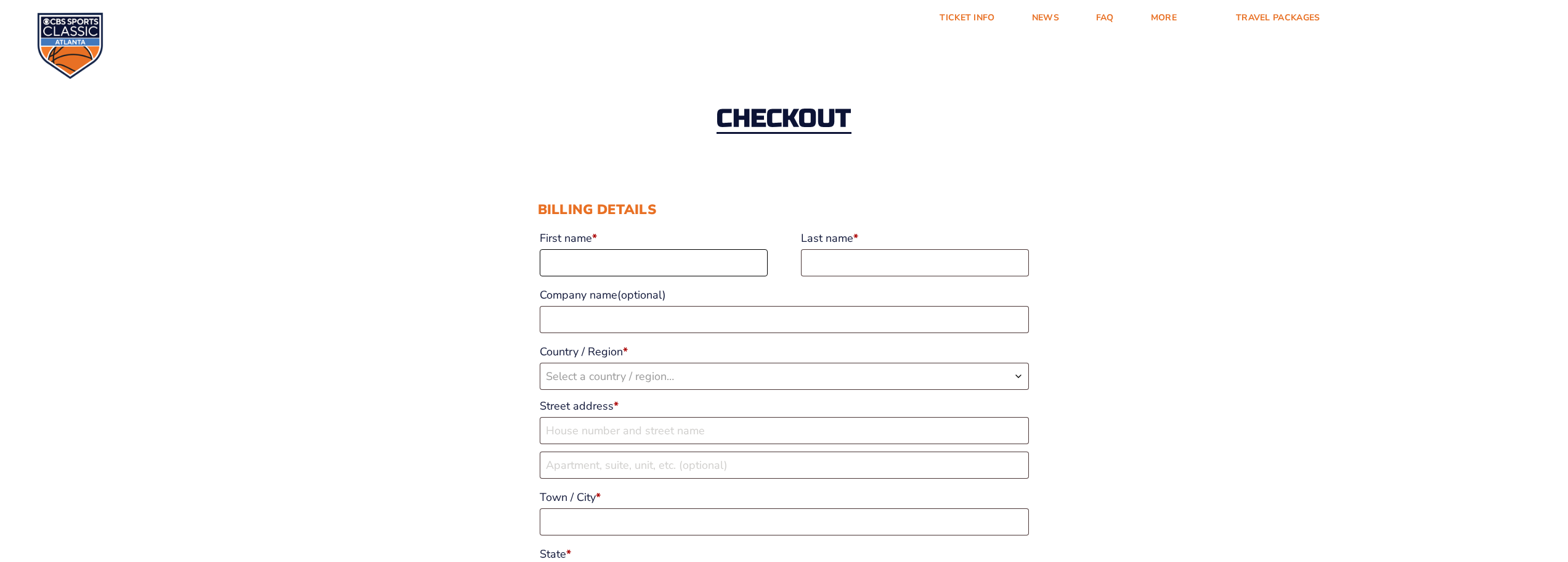
type input "Robert"
type input "Osborne"
select select "US"
type input "[STREET_ADDRESS]"
type input "Wilson"
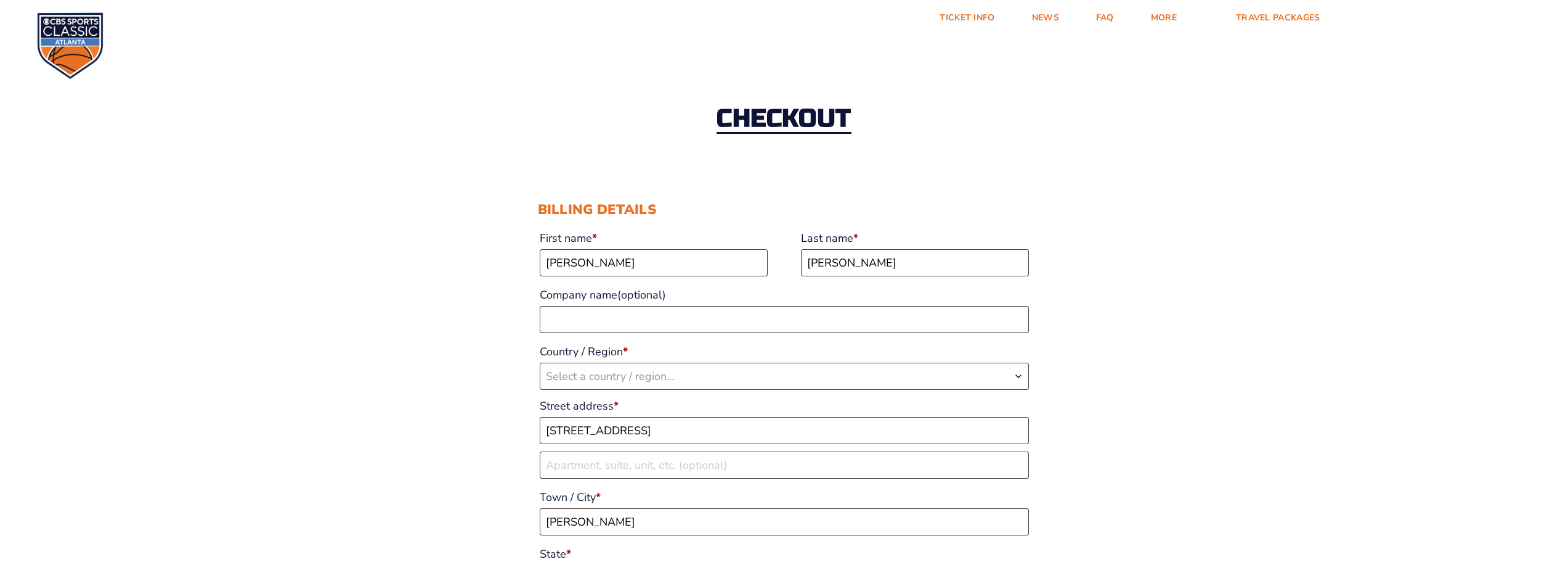
type input "27896"
type input "13363370088"
type input "[EMAIL_ADDRESS][DOMAIN_NAME]"
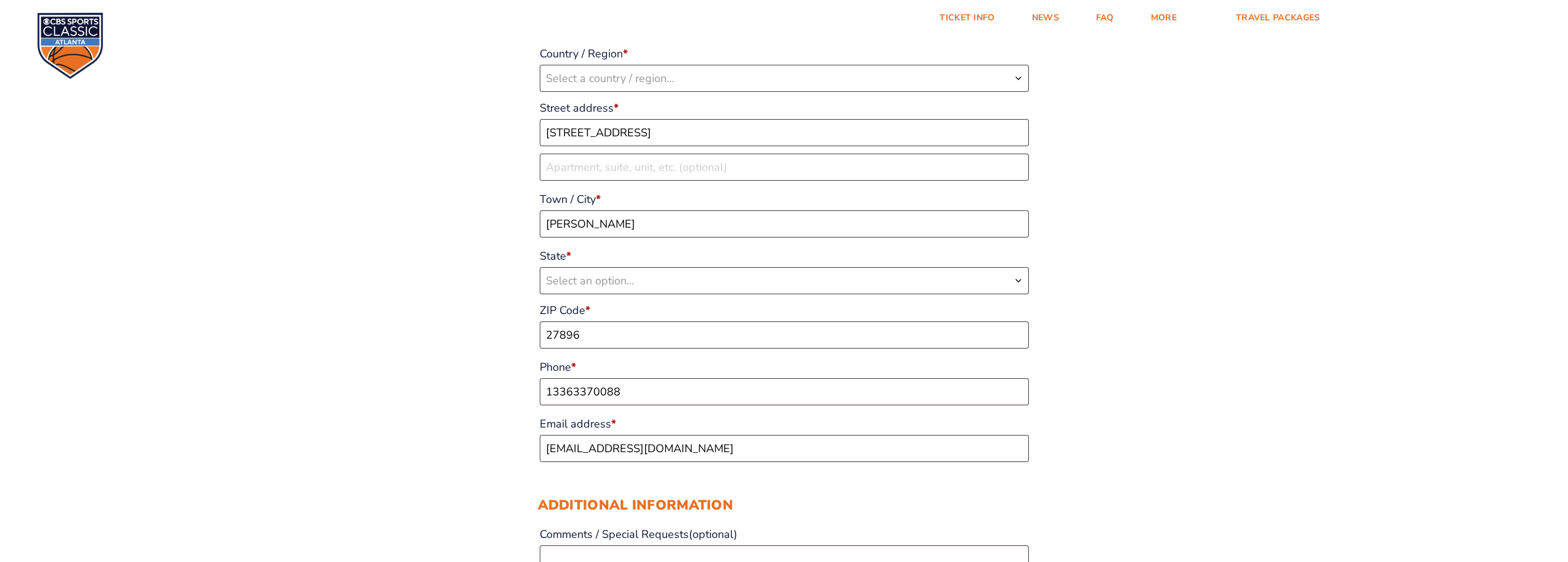
select select "US"
select select "NC"
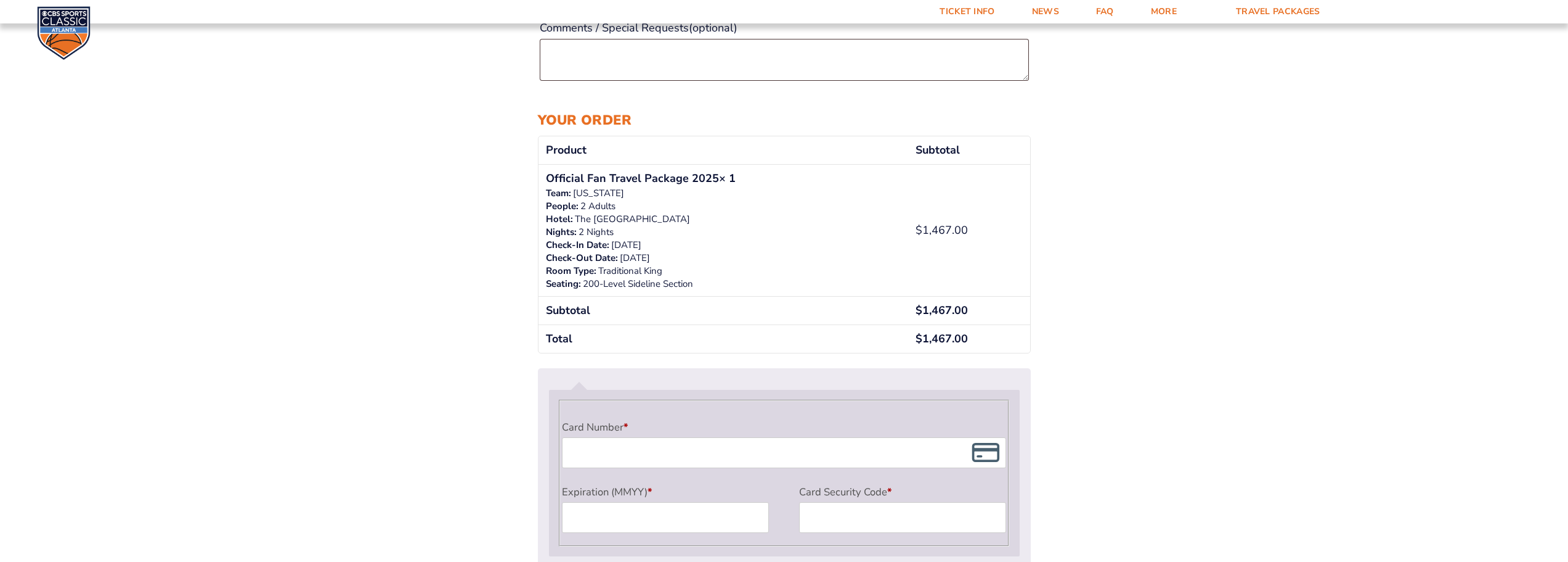
scroll to position [853, 0]
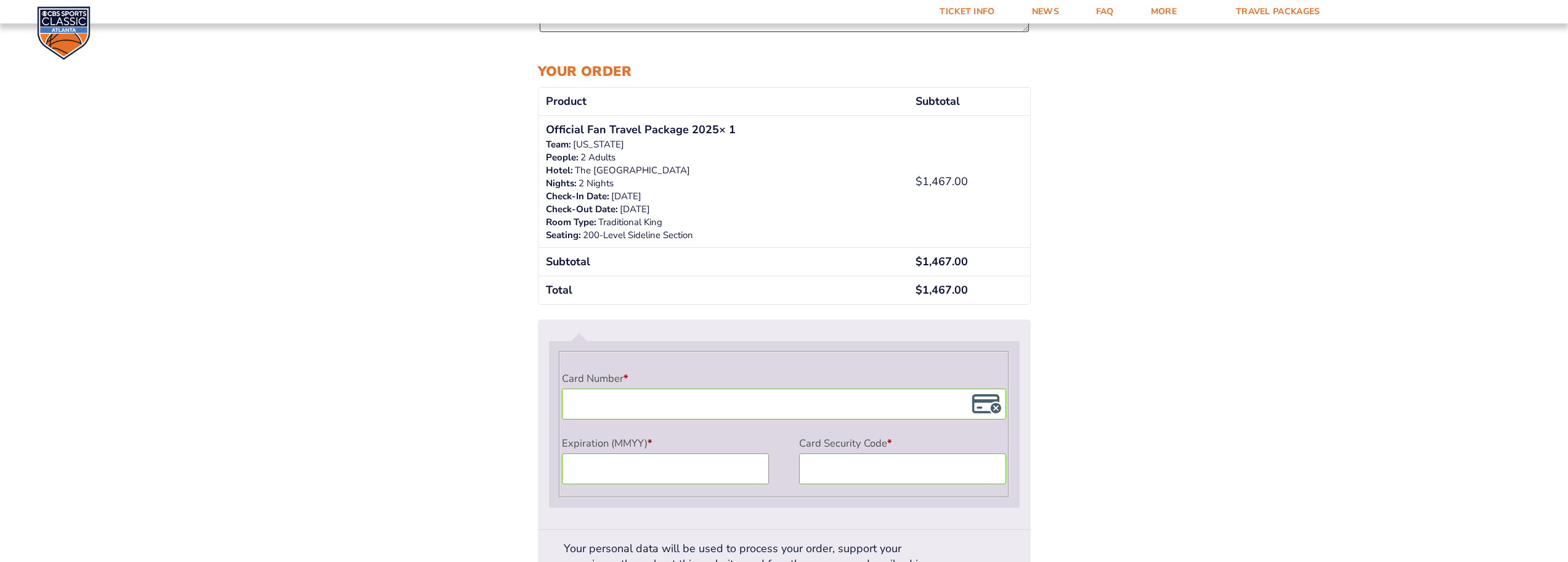
drag, startPoint x: 607, startPoint y: 198, endPoint x: 723, endPoint y: 195, distance: 116.0
click at [723, 195] on dl "Team: North Carolina People: 2 Adults Hotel: The Westin Peachtree Plaza Atlanta…" at bounding box center [723, 190] width 355 height 104
click at [723, 195] on p "[DATE]" at bounding box center [723, 196] width 355 height 13
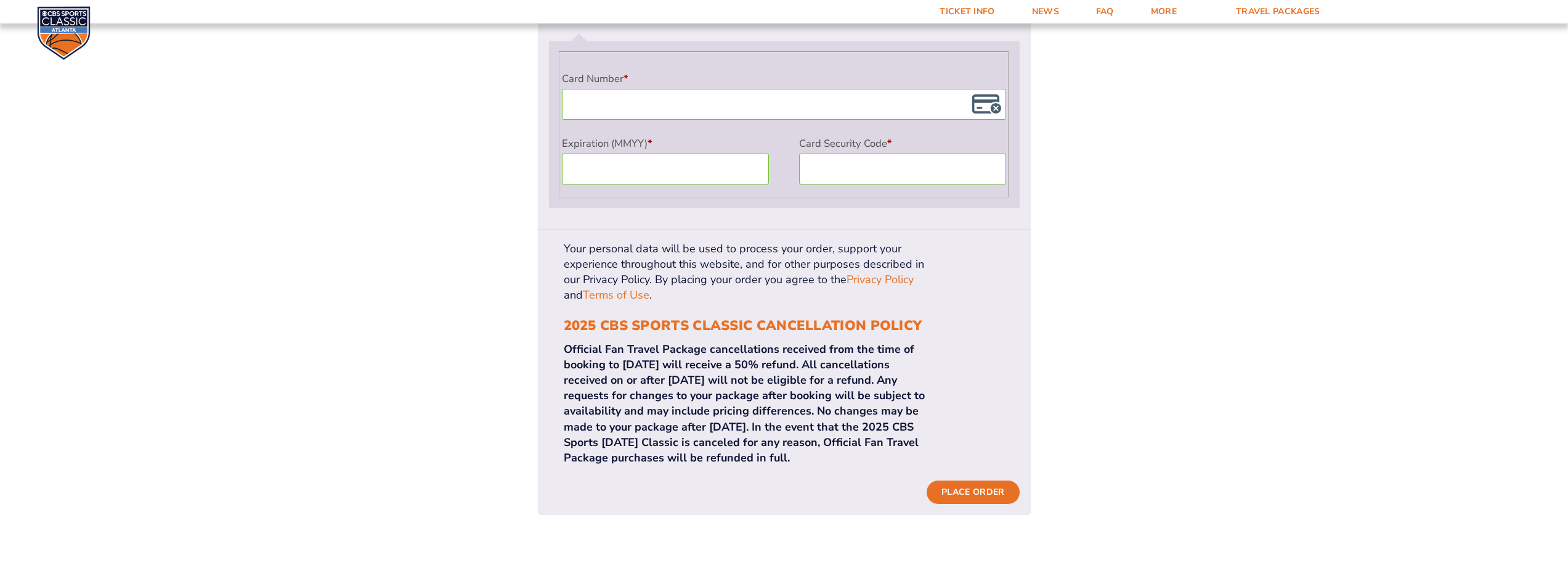
scroll to position [1091, 0]
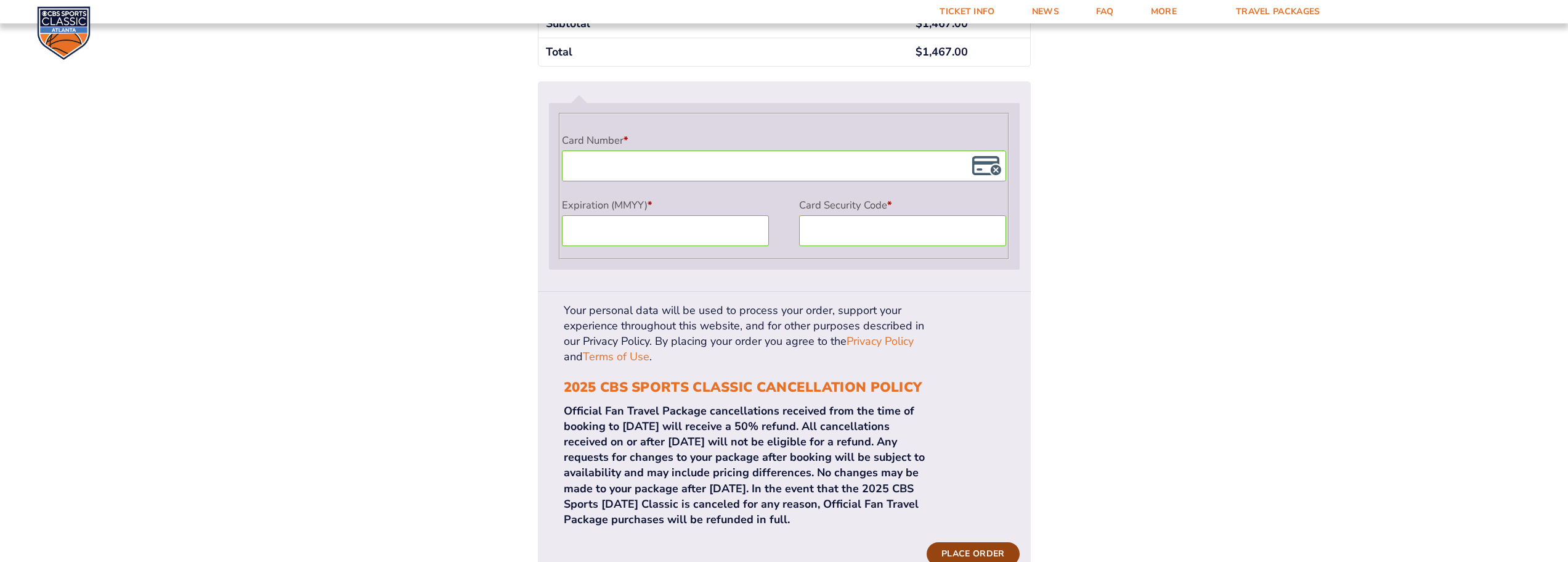
click at [955, 542] on button "Place order" at bounding box center [973, 554] width 93 height 23
